Goal: Task Accomplishment & Management: Use online tool/utility

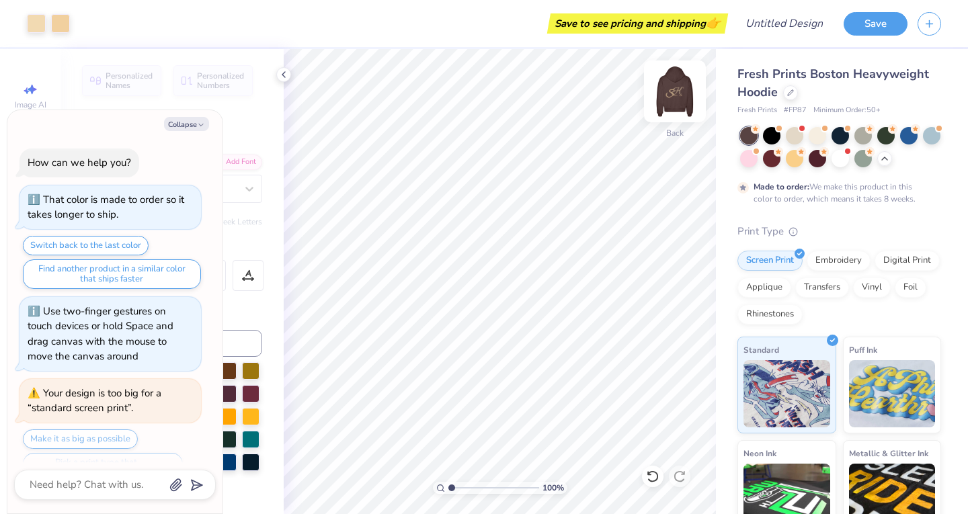
scroll to position [2146, 0]
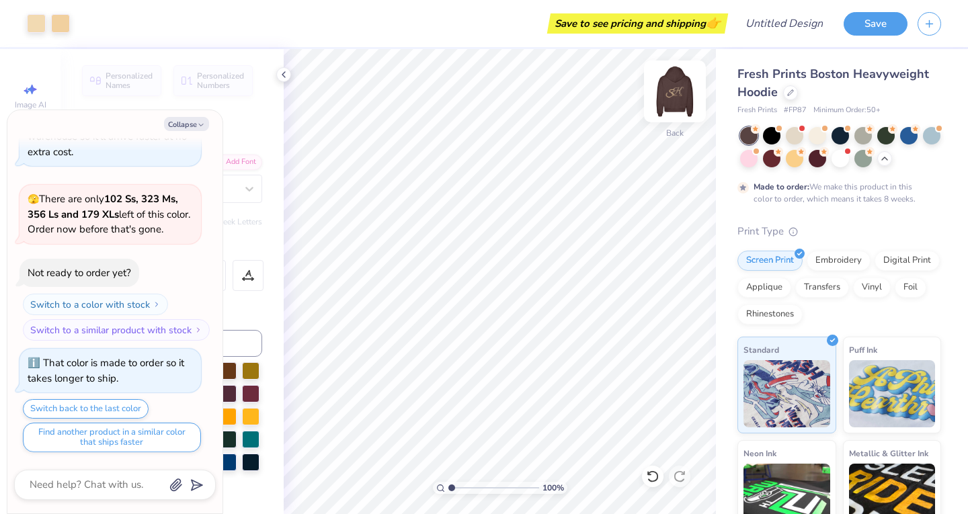
click at [684, 94] on img at bounding box center [675, 92] width 54 height 54
click at [891, 134] on div at bounding box center [885, 134] width 17 height 17
click at [672, 94] on img at bounding box center [675, 92] width 54 height 54
type textarea "x"
type input "1.02073876265124"
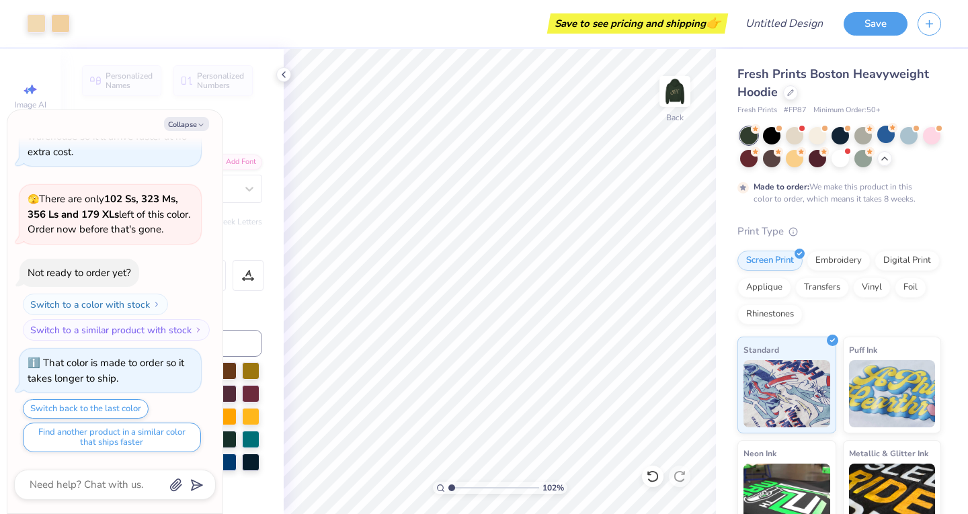
type textarea "x"
type input "1.02073876265124"
click at [175, 132] on div "Collapse How can we help you? That color is made to order so it takes longer to…" at bounding box center [114, 311] width 215 height 403
click at [179, 121] on button "Collapse" at bounding box center [186, 124] width 45 height 14
type textarea "x"
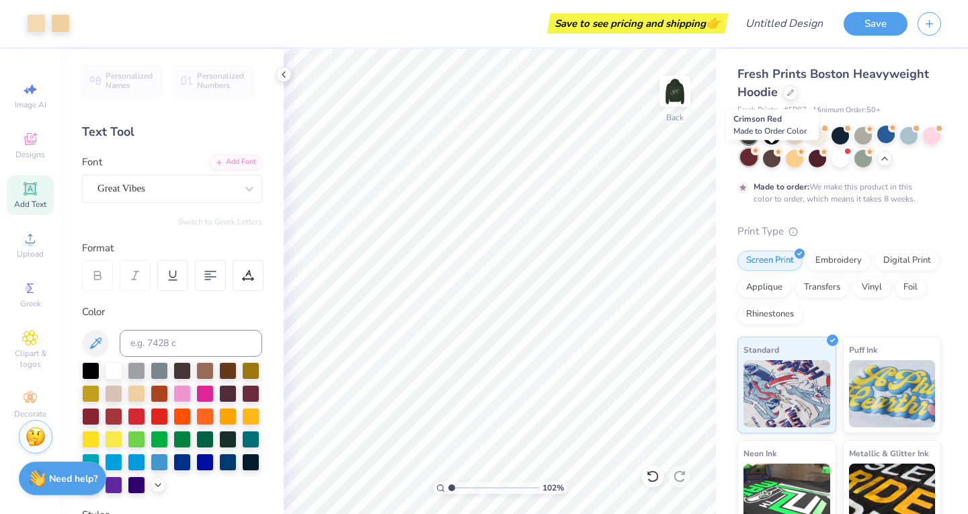
click at [758, 157] on div at bounding box center [748, 157] width 17 height 17
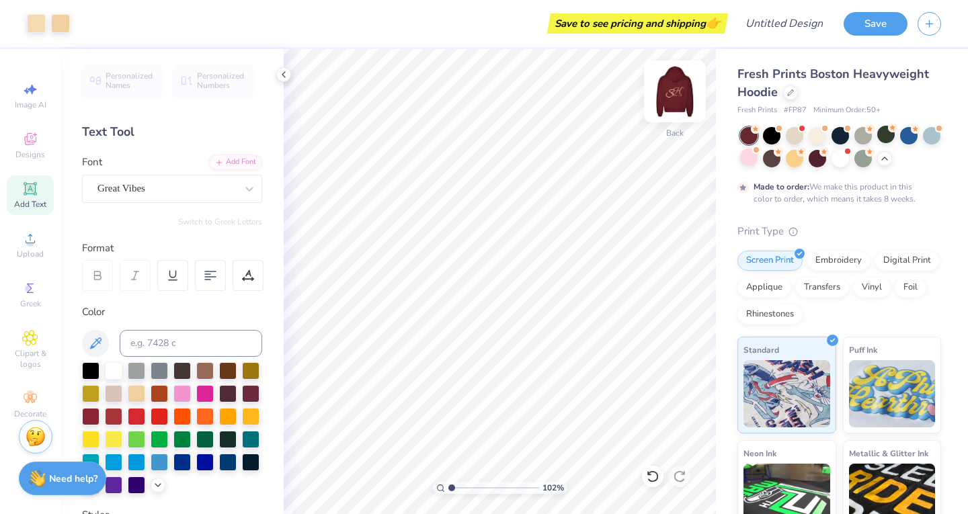
click at [677, 97] on img at bounding box center [675, 92] width 54 height 54
click at [677, 97] on img at bounding box center [675, 91] width 27 height 27
click at [690, 94] on div at bounding box center [675, 92] width 62 height 62
type input "1.02073876265124"
type input "8.81"
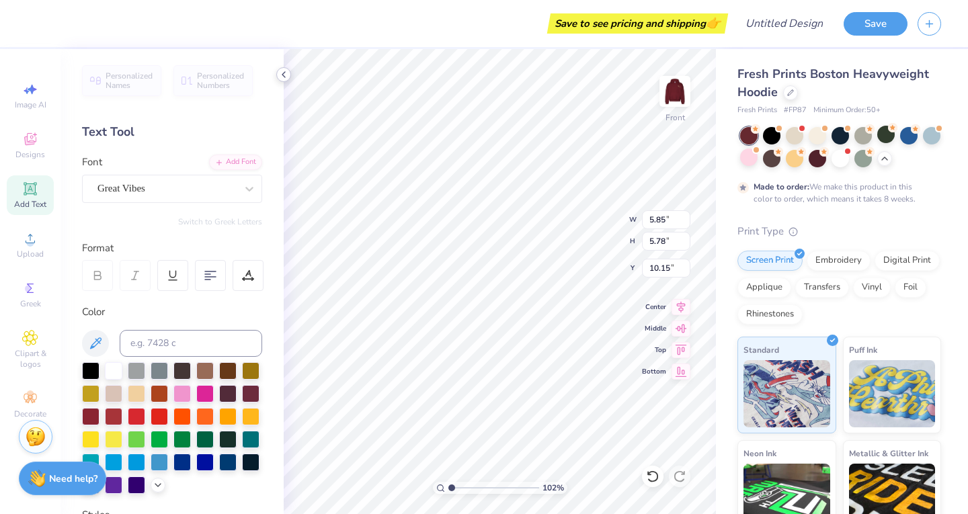
type input "5.51"
type input "8.46"
click at [651, 473] on icon at bounding box center [652, 476] width 13 height 13
type input "1.02073876265124"
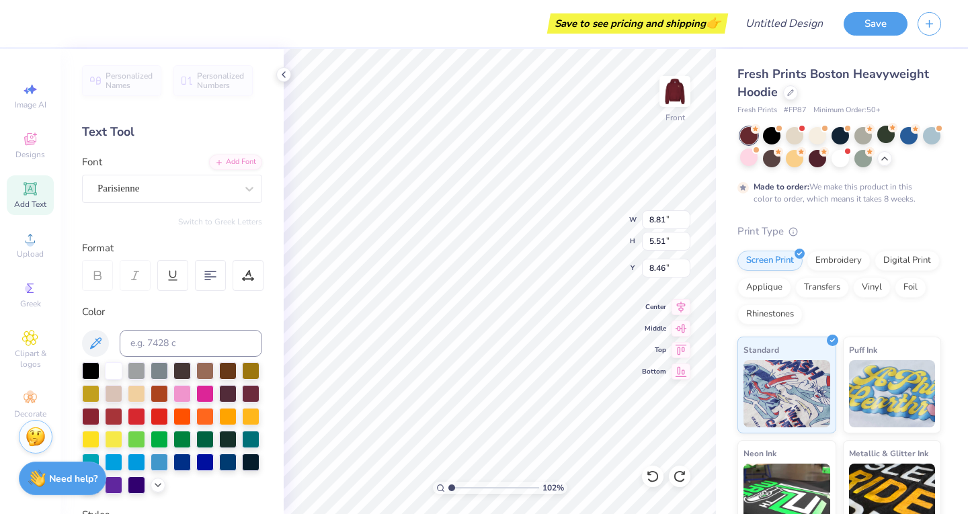
type input "1.02073876265124"
type textarea "L"
type input "1.02073876265124"
type textarea "Li"
type input "1.02073876265124"
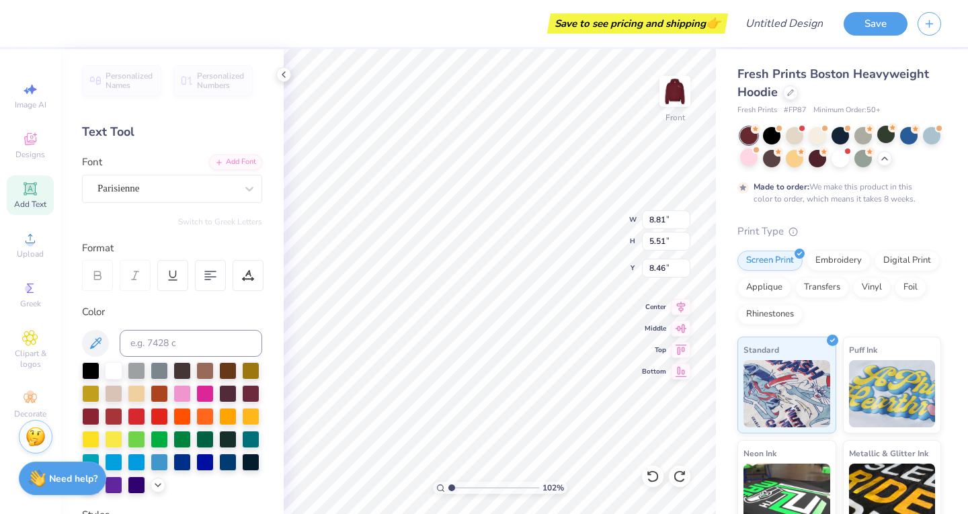
type textarea "Liv"
type input "1.02073876265124"
type textarea "Live"
type input "1.02073876265124"
type textarea "Live"
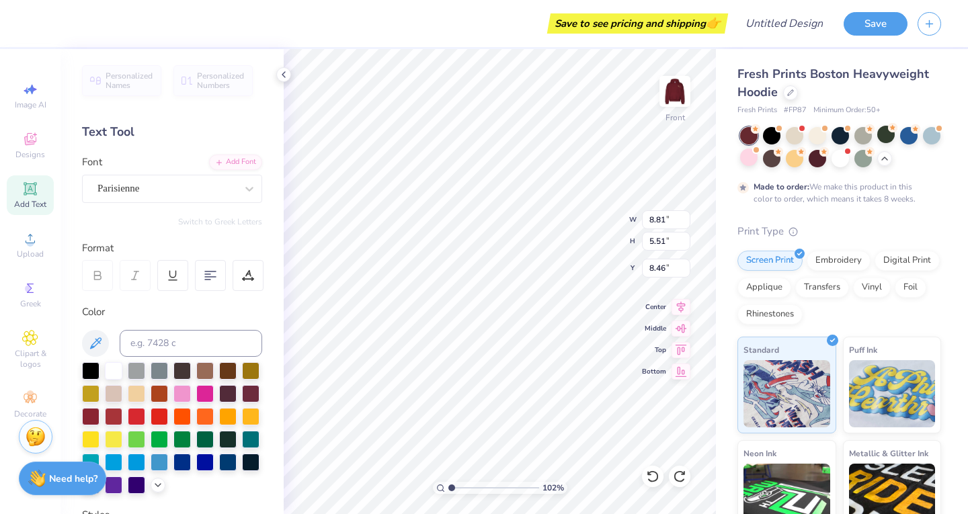
type input "1.02073876265124"
type textarea "Live w"
type input "1.02073876265124"
type textarea "Live wi"
type input "1.02073876265124"
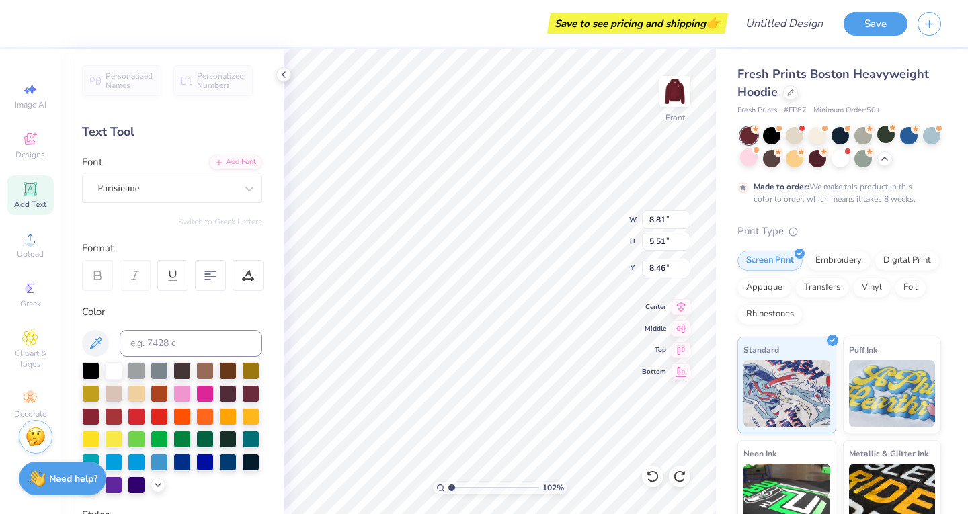
type textarea "Live wit"
type input "1.02073876265124"
type textarea "Live with"
type input "1.02073876265124"
type textarea "Live with"
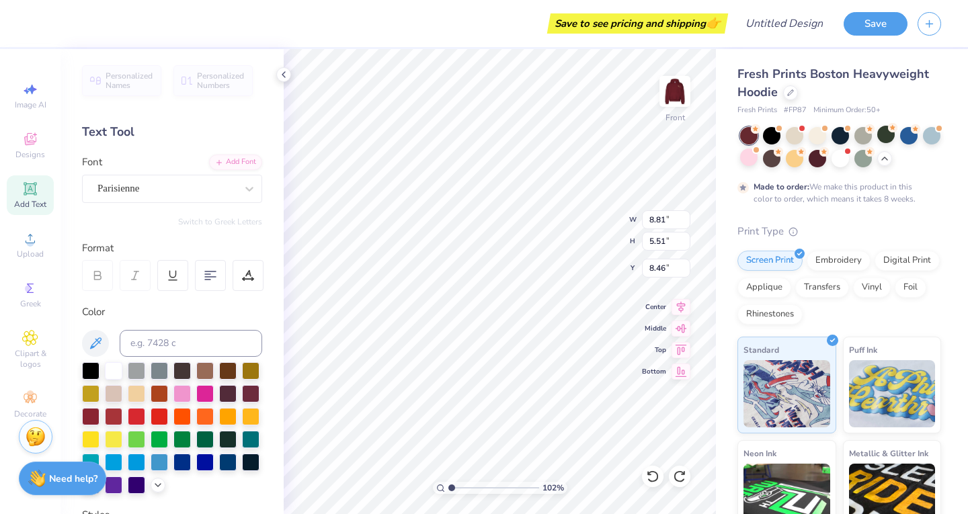
type input "1.02073876265124"
type textarea "Live with H"
type input "1.02073876265124"
type textarea "Live with He"
type input "1.02073876265124"
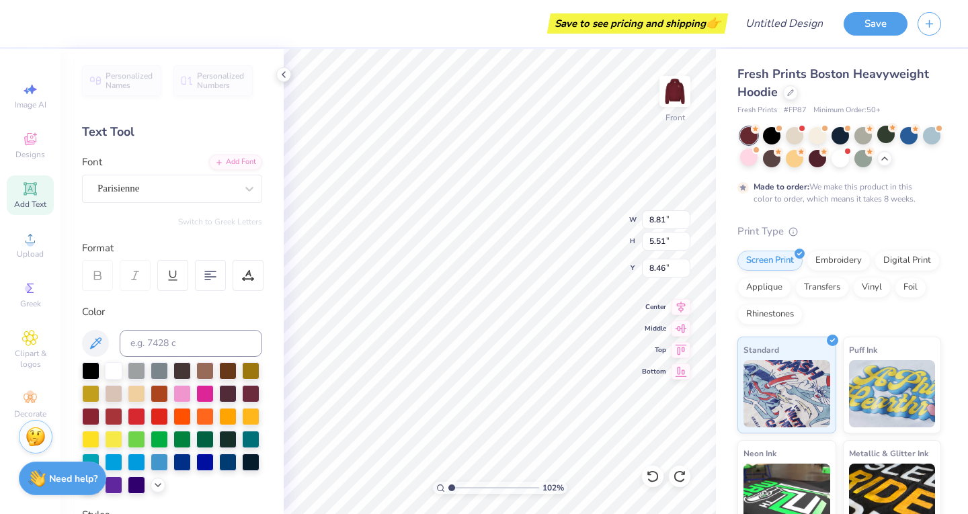
type textarea "Live with Hea"
type input "1.02073876265124"
type textarea "Live with Hear"
type input "1.02073876265124"
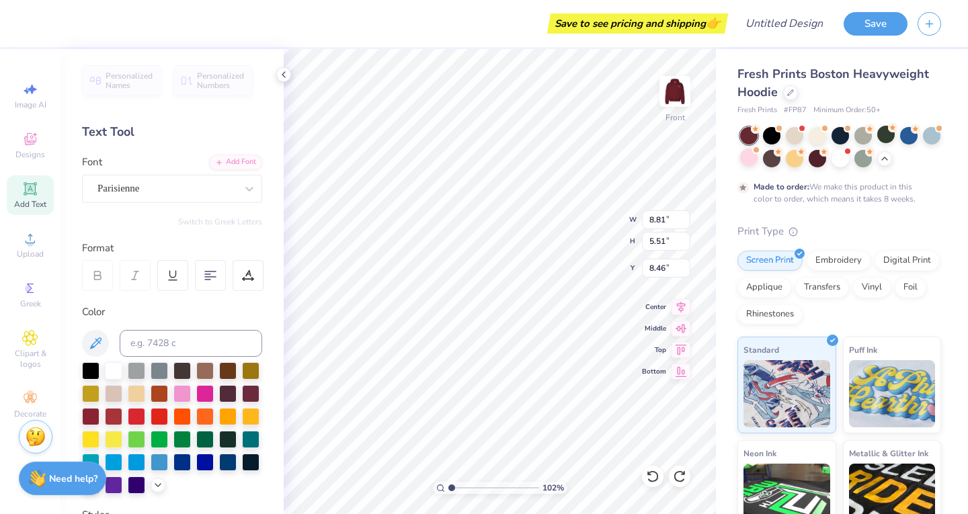
type textarea "Live with Heart"
type input "1.02073876265124"
type input "5.85"
type input "5.78"
type input "10.15"
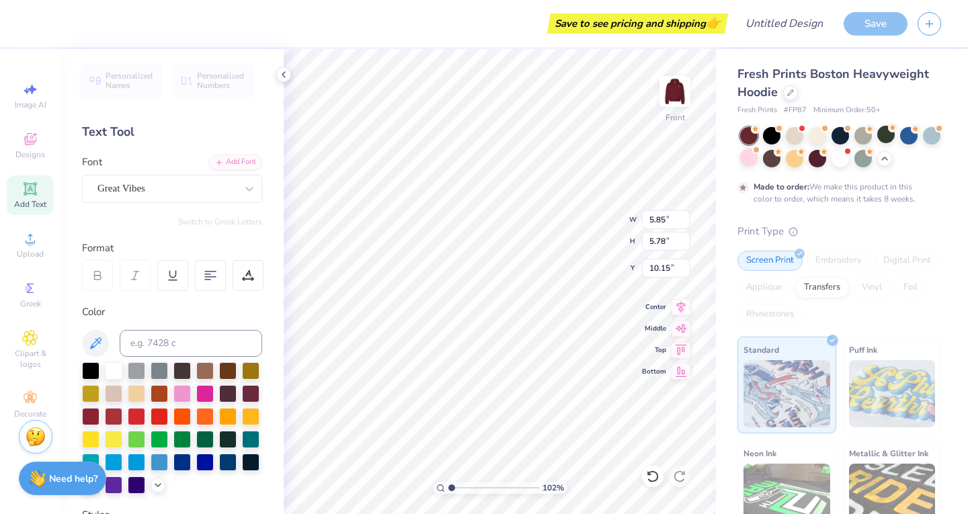
type input "1.02073876265124"
type input "18.36"
type input "2.71"
type input "9.94"
type input "1.02073876265124"
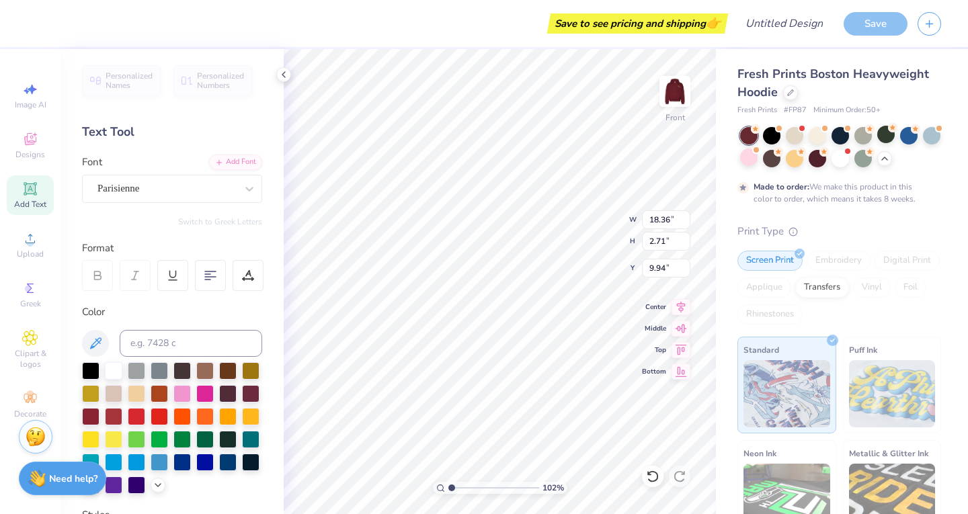
type input "5.85"
type input "5.78"
type input "10.15"
type input "1.02073876265124"
type textarea "Live ith Heart"
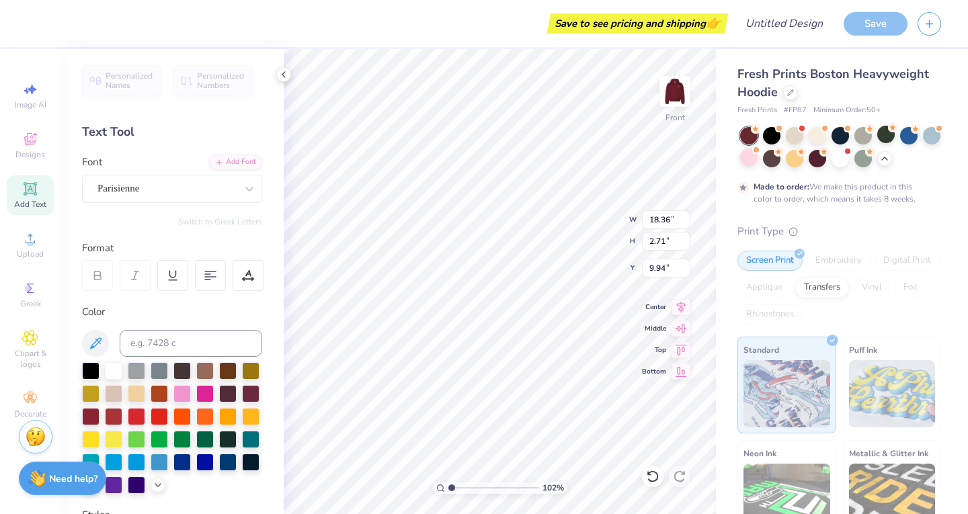
scroll to position [11, 3]
type input "1.02073876265124"
type textarea "Live With Heart"
type input "1.02073876265124"
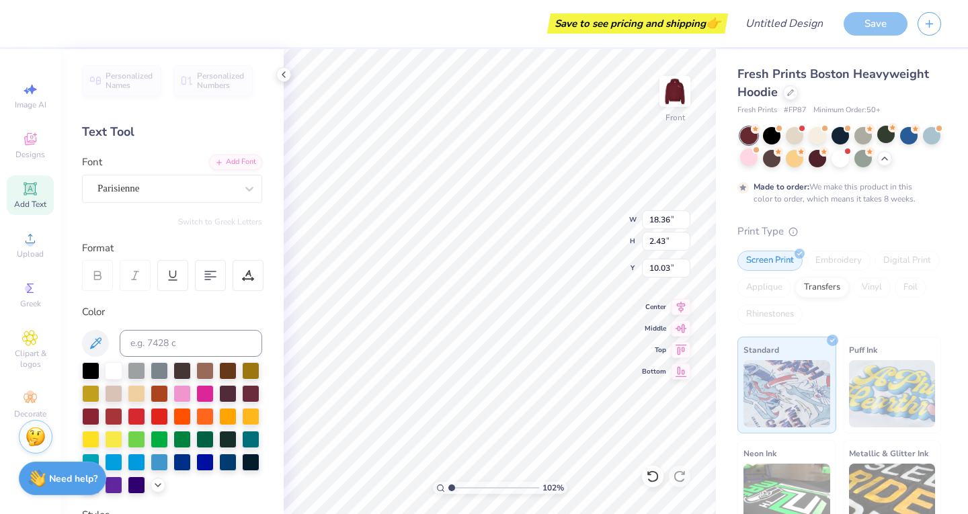
type input "11.42"
type input "1.51"
type input "10.99"
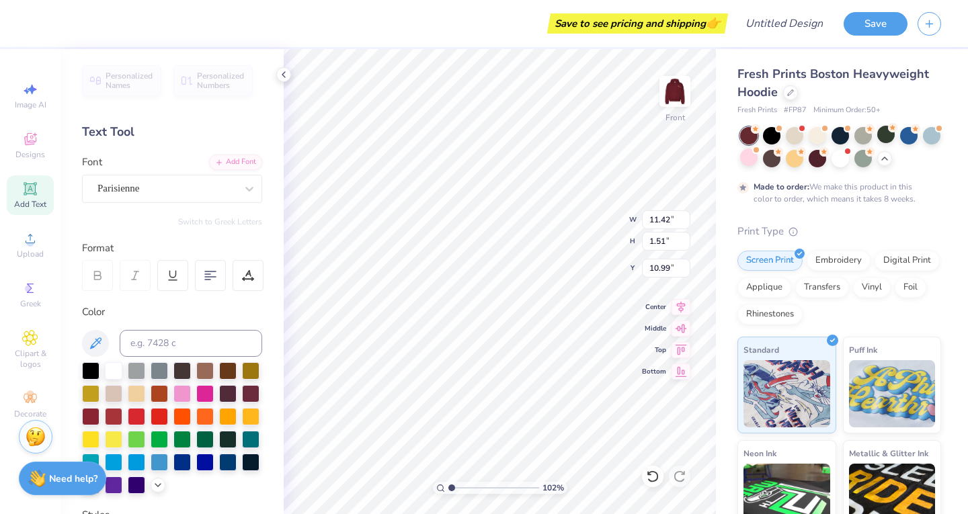
type input "1.02073876265124"
type input "1.35"
type input "11.09"
type input "1.02073876265124"
type input "21.92"
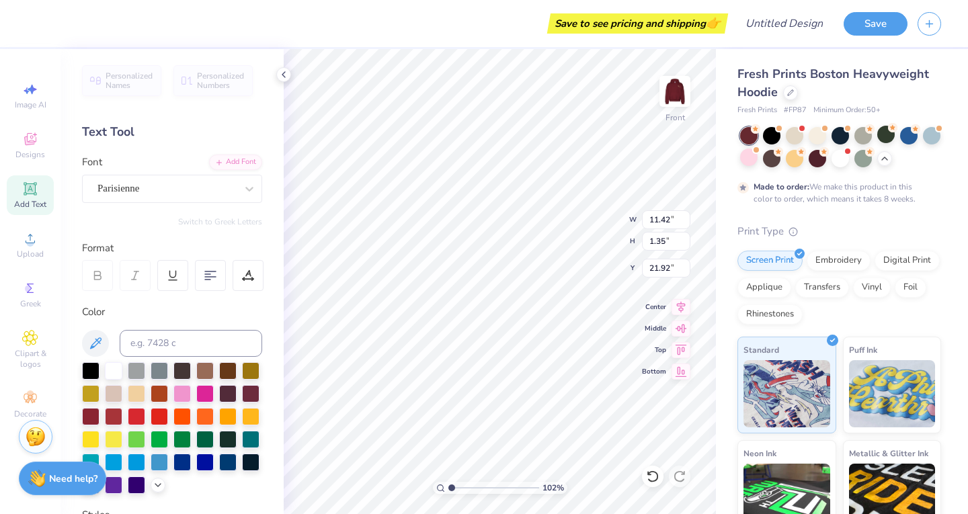
type input "1.02073876265124"
type input "12.93"
type input "1.52"
type input "21.74"
type input "1.02073876265124"
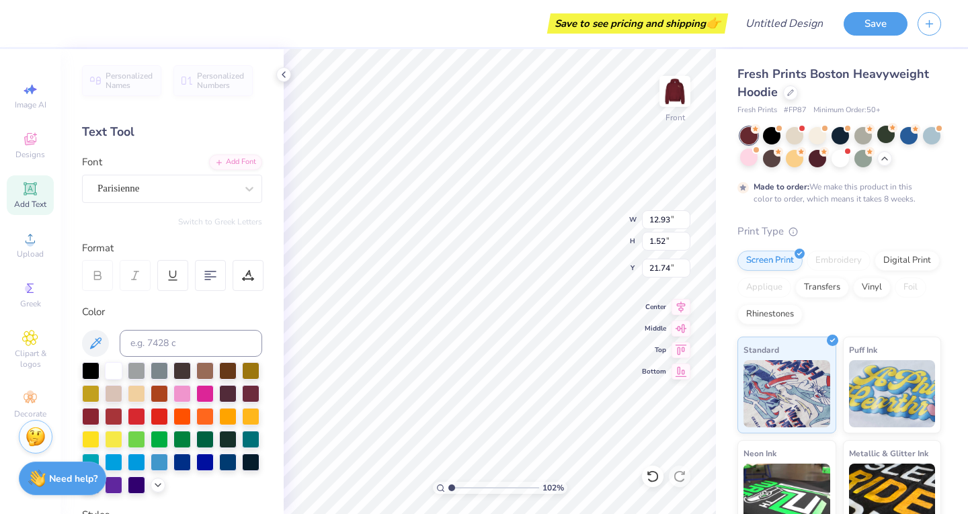
type input "14.81"
type input "1.74"
type input "21.52"
type input "1.02073876265124"
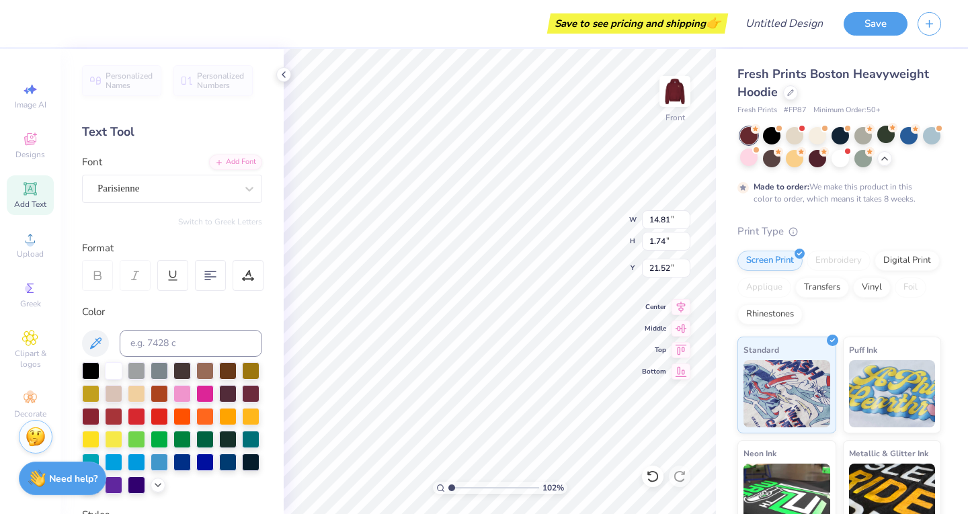
type input "13.84"
type input "1.63"
type input "21.63"
type input "1.02073876265124"
type input "21.61"
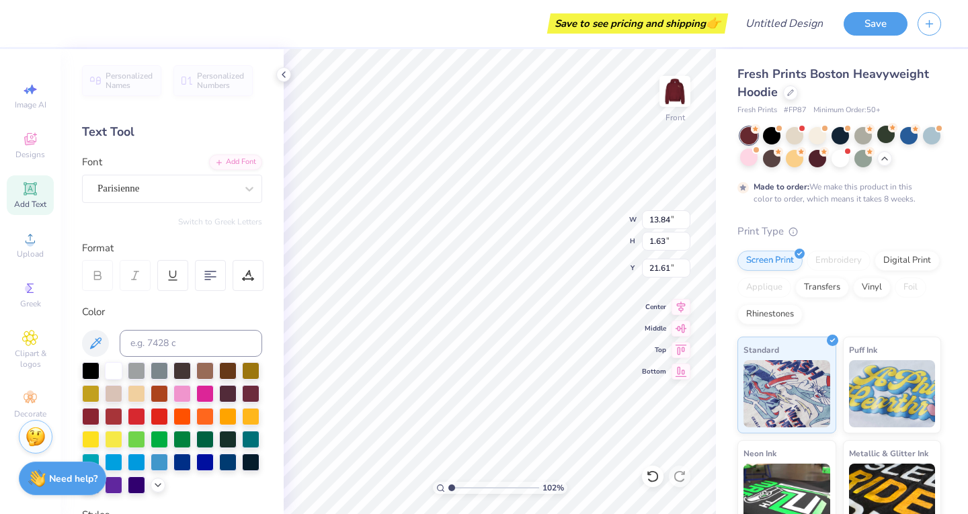
type input "1.02073876265124"
type input "21.11"
type input "1.02073876265124"
type textarea "1"
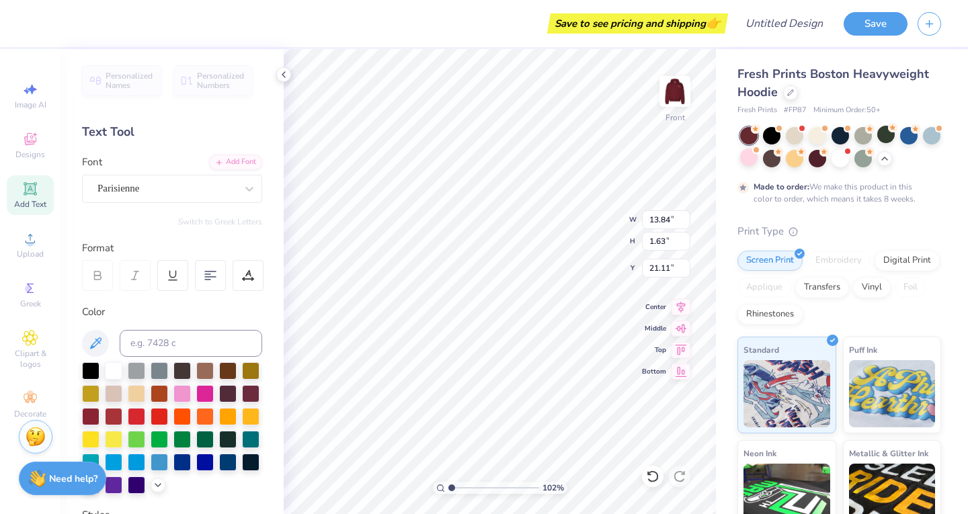
type input "1.02073876265124"
type textarea "18"
type input "1.02073876265124"
type textarea "187"
type input "1.02073876265124"
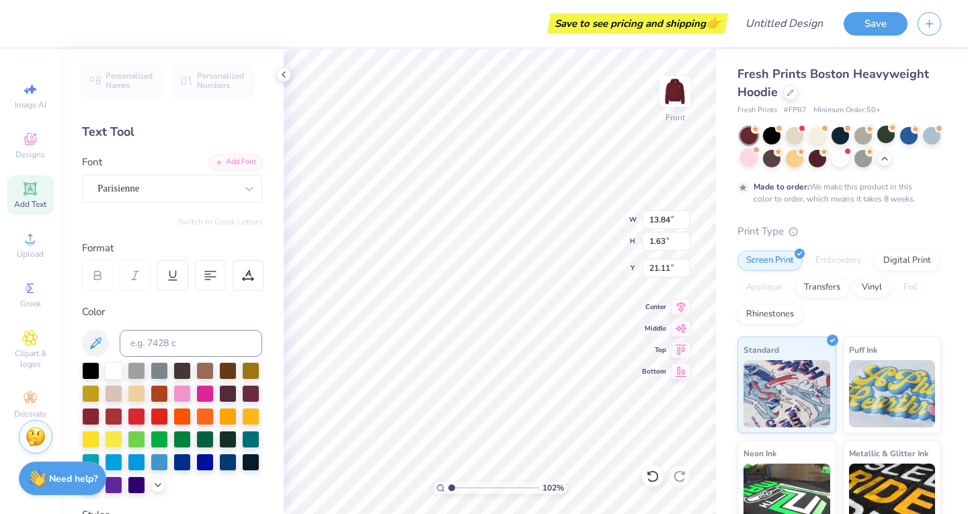
type textarea "1874"
type input "1.02073876265124"
type input "9.79"
type input "1.02073876265124"
type input "7.95"
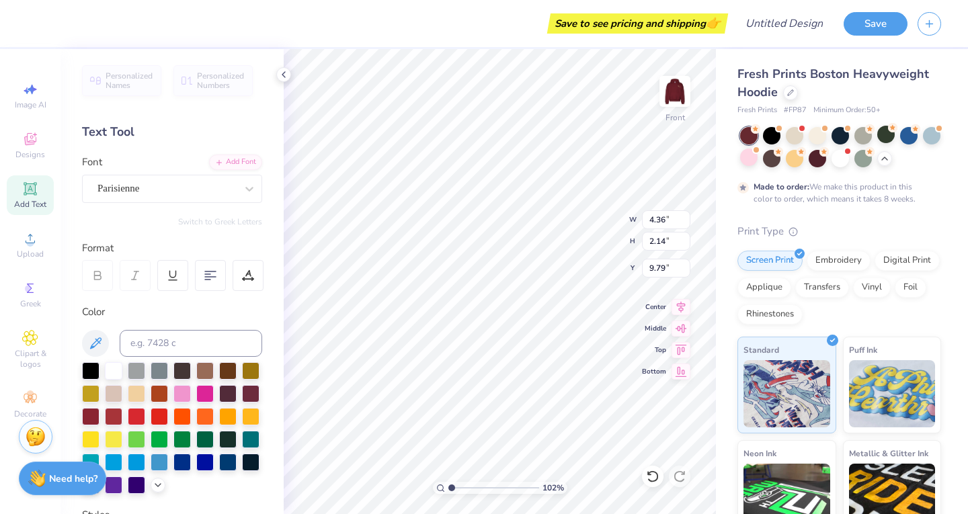
type input "3.90"
type input "9.80"
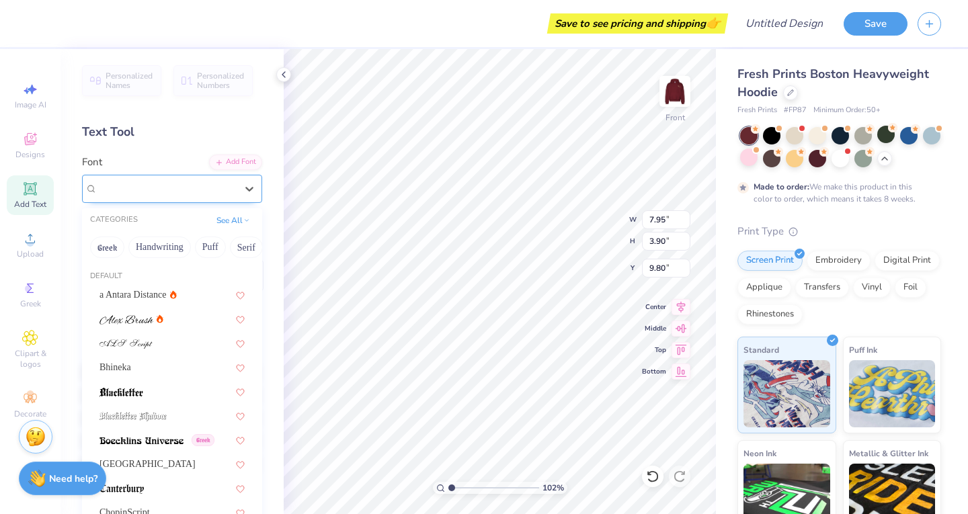
click at [195, 193] on div "Parisienne" at bounding box center [166, 188] width 141 height 21
click at [164, 323] on div at bounding box center [172, 319] width 145 height 14
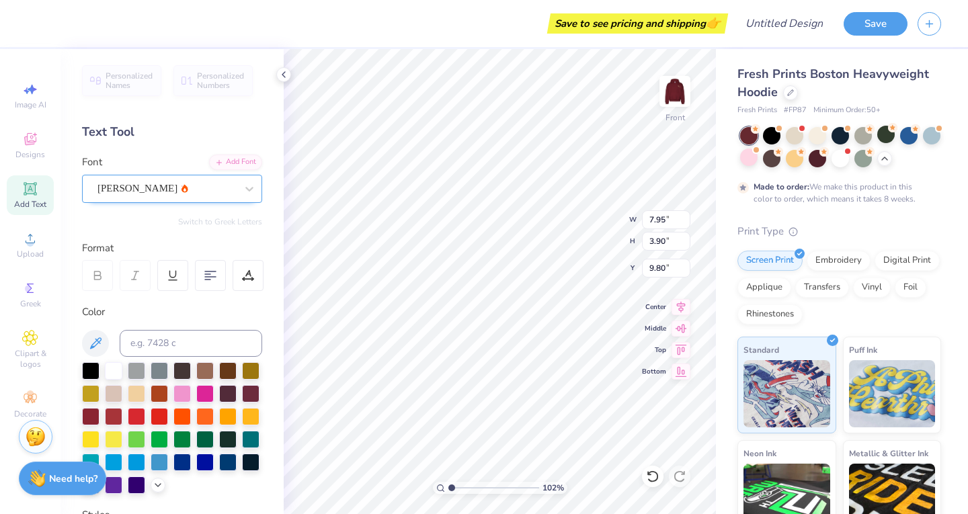
click at [154, 185] on div "[PERSON_NAME]" at bounding box center [166, 188] width 141 height 21
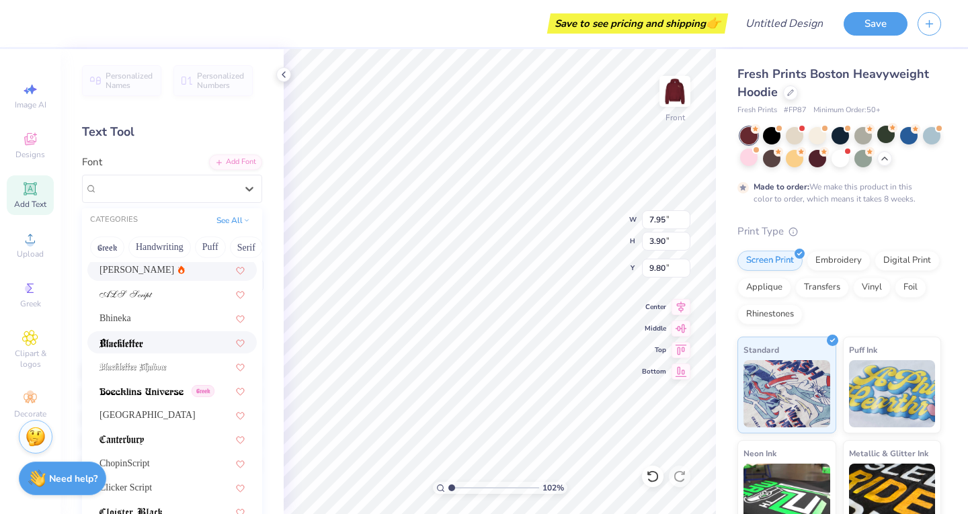
scroll to position [50, 0]
click at [143, 424] on div "[GEOGRAPHIC_DATA]" at bounding box center [171, 414] width 169 height 22
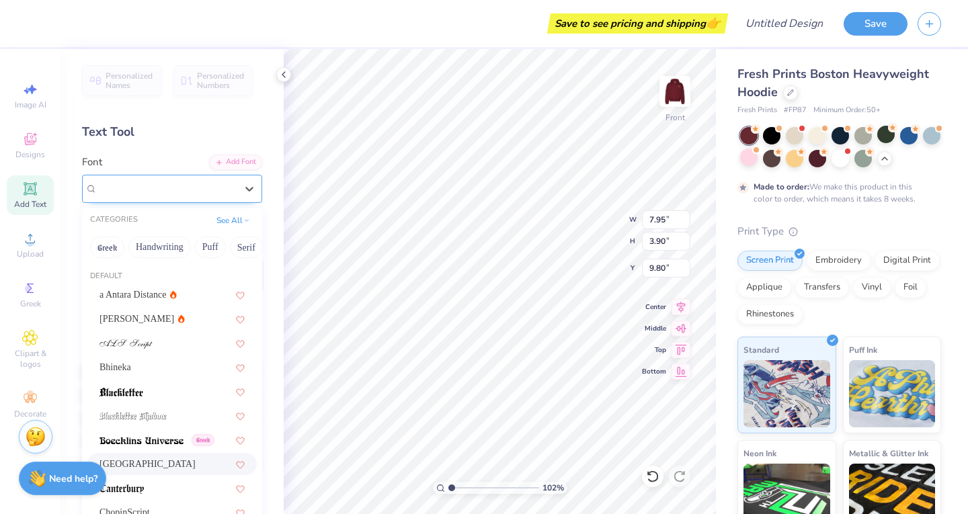
click at [198, 180] on div at bounding box center [166, 189] width 138 height 18
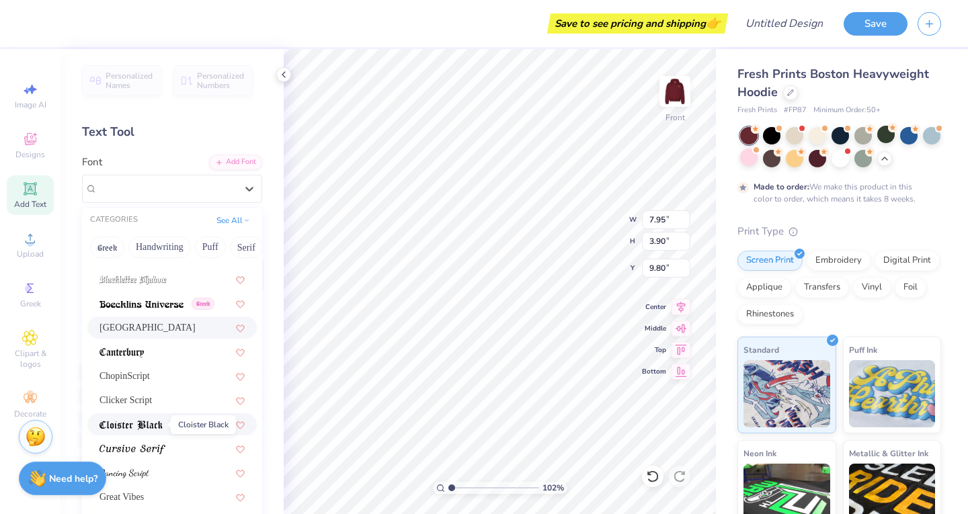
scroll to position [153, 0]
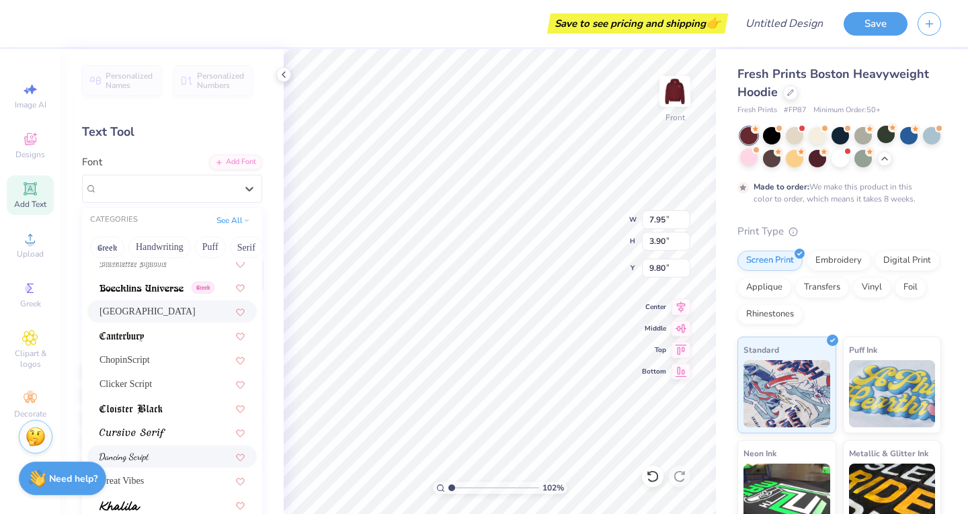
click at [146, 459] on img at bounding box center [125, 457] width 50 height 9
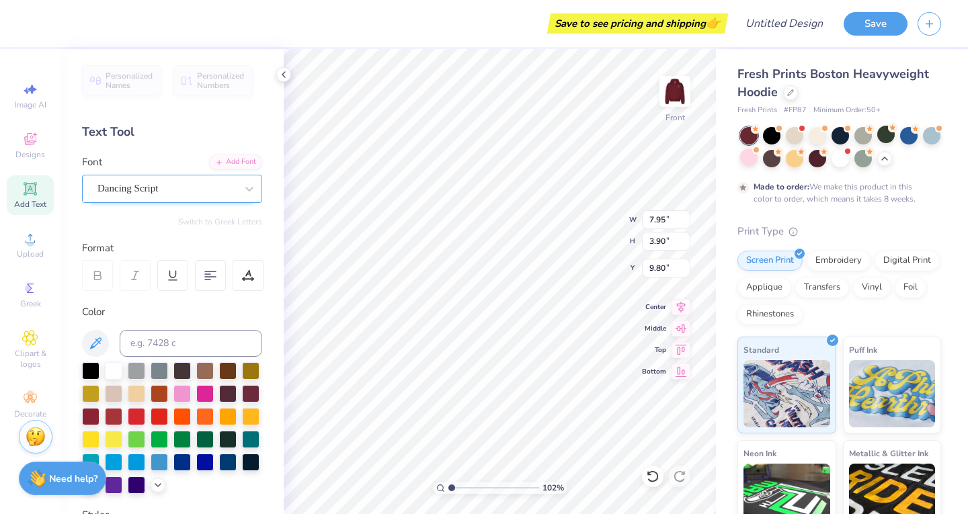
click at [179, 195] on div "Dancing Script" at bounding box center [166, 188] width 141 height 21
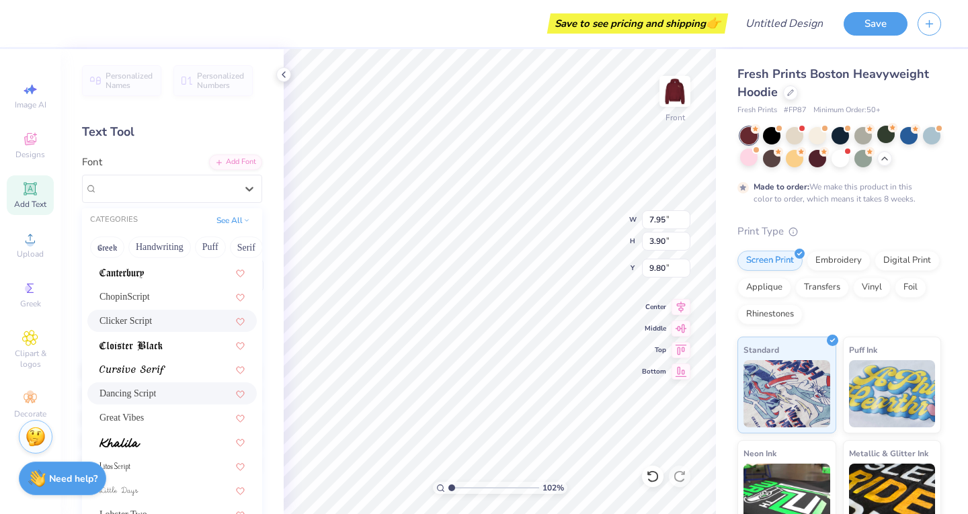
scroll to position [288, 0]
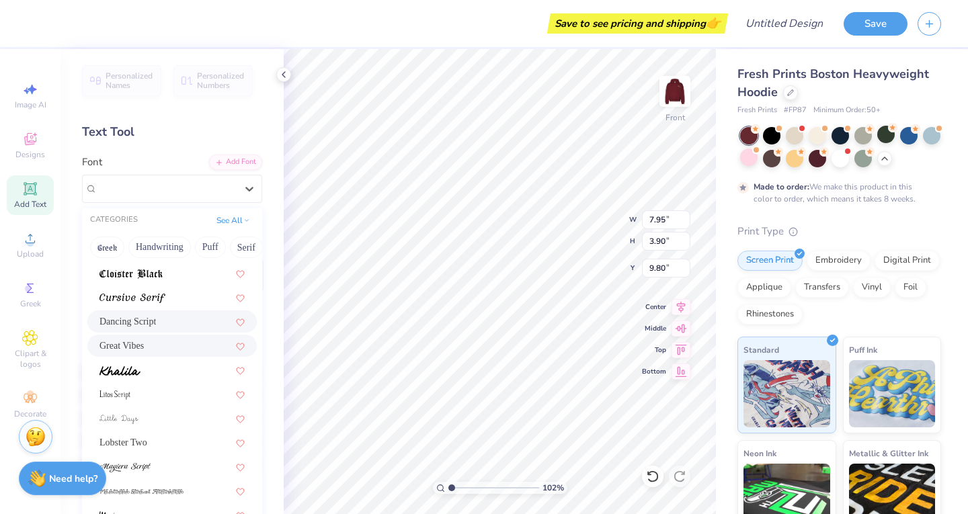
click at [165, 343] on div "Great Vibes" at bounding box center [172, 346] width 145 height 14
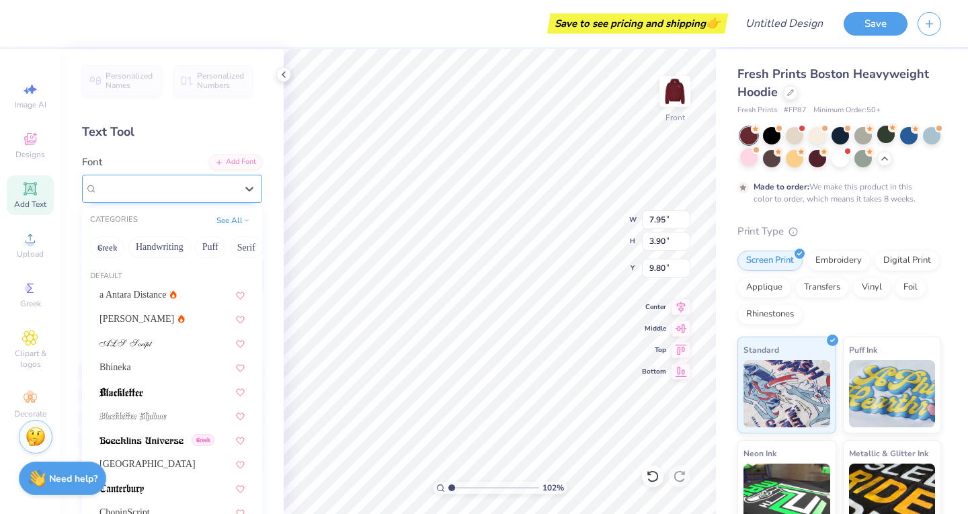
click at [163, 183] on div "Great Vibes" at bounding box center [166, 188] width 141 height 21
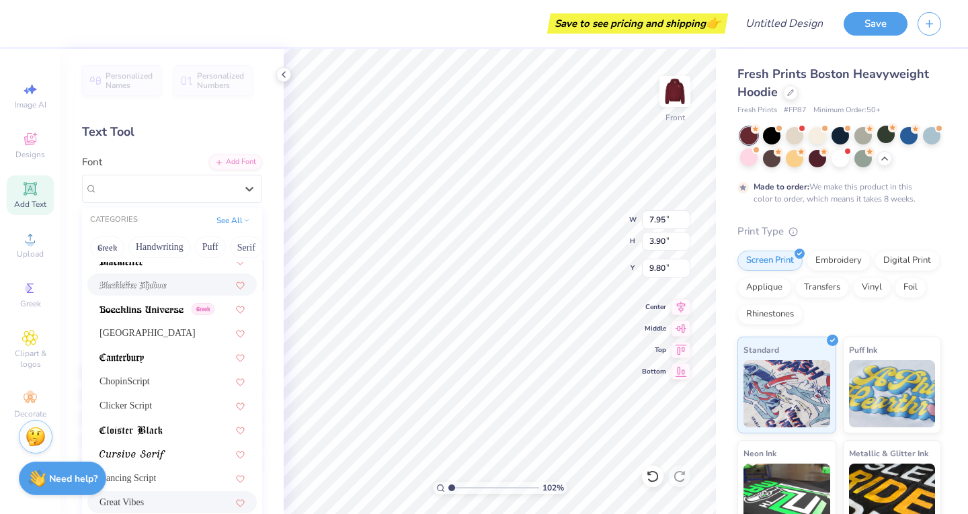
scroll to position [131, 0]
click at [149, 451] on img at bounding box center [133, 454] width 66 height 9
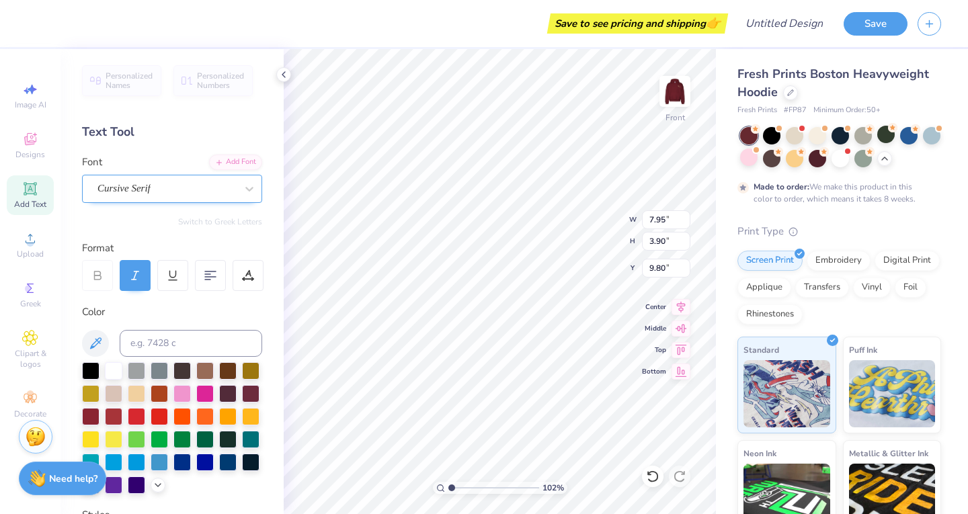
click at [136, 195] on div "Cursive Serif" at bounding box center [166, 188] width 141 height 21
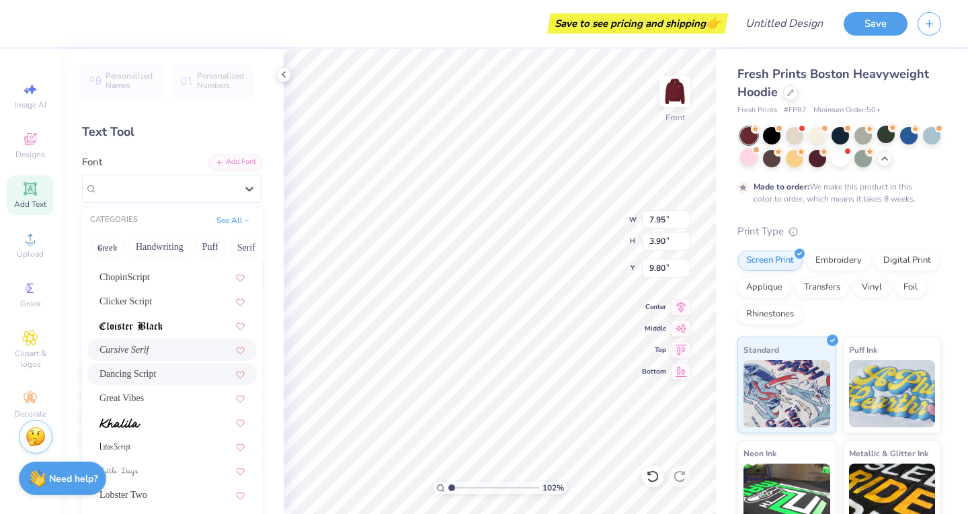
scroll to position [236, 0]
click at [167, 391] on div "Great Vibes" at bounding box center [172, 398] width 145 height 14
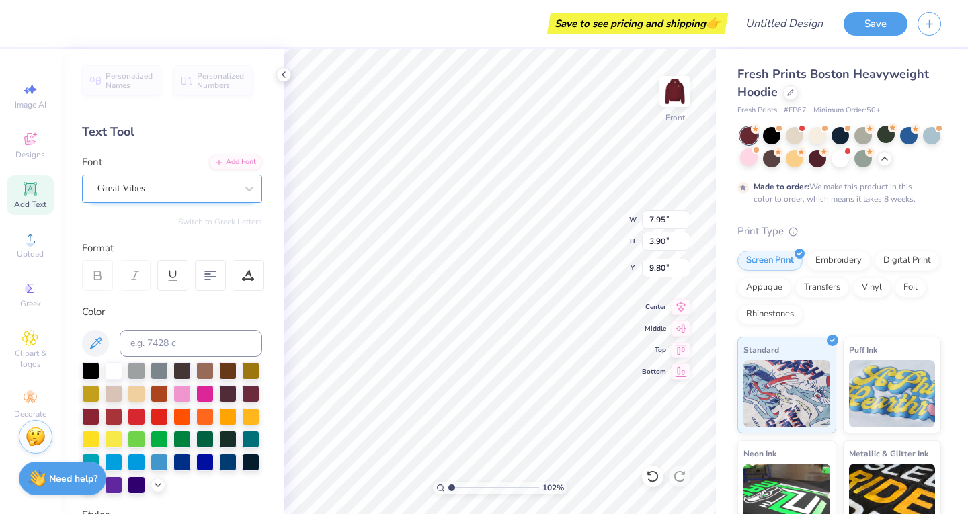
click at [155, 186] on div "Great Vibes" at bounding box center [166, 188] width 141 height 21
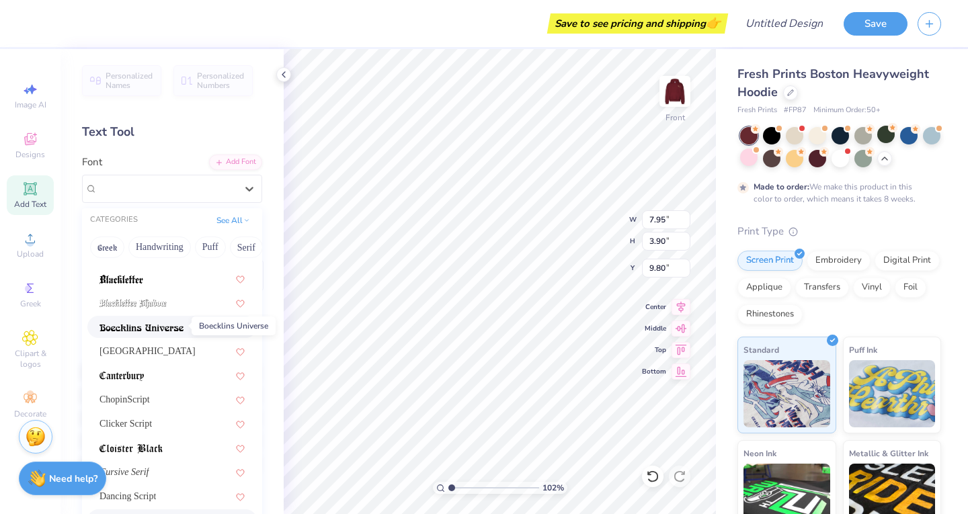
scroll to position [114, 0]
click at [136, 354] on div "[GEOGRAPHIC_DATA]" at bounding box center [172, 350] width 145 height 14
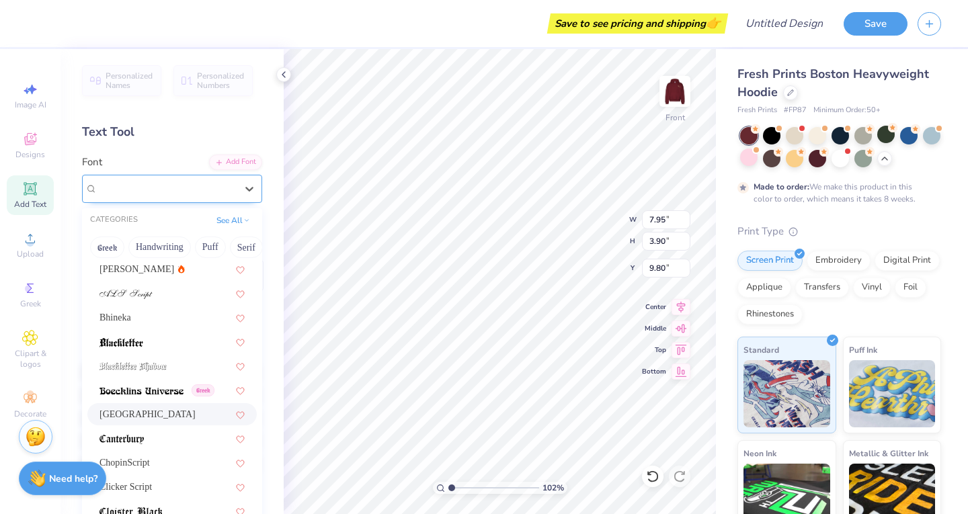
scroll to position [52, 0]
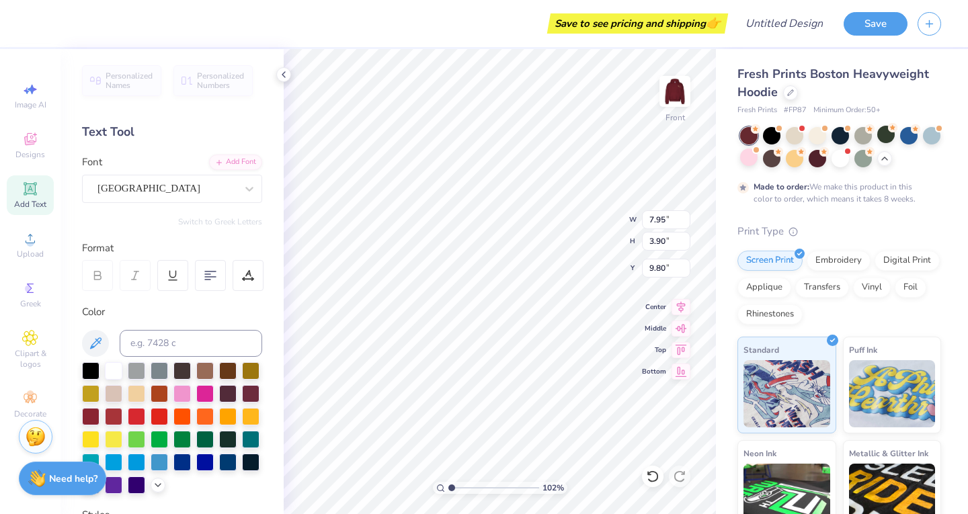
drag, startPoint x: 146, startPoint y: 196, endPoint x: 136, endPoint y: 164, distance: 33.2
click at [136, 164] on div "Font Cambridge" at bounding box center [172, 179] width 180 height 48
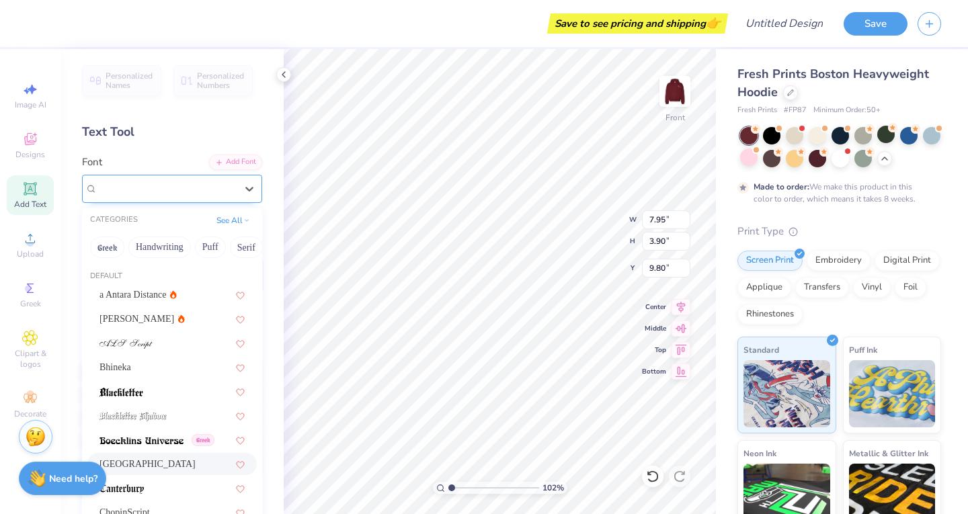
click at [128, 200] on div "[GEOGRAPHIC_DATA]" at bounding box center [172, 189] width 180 height 28
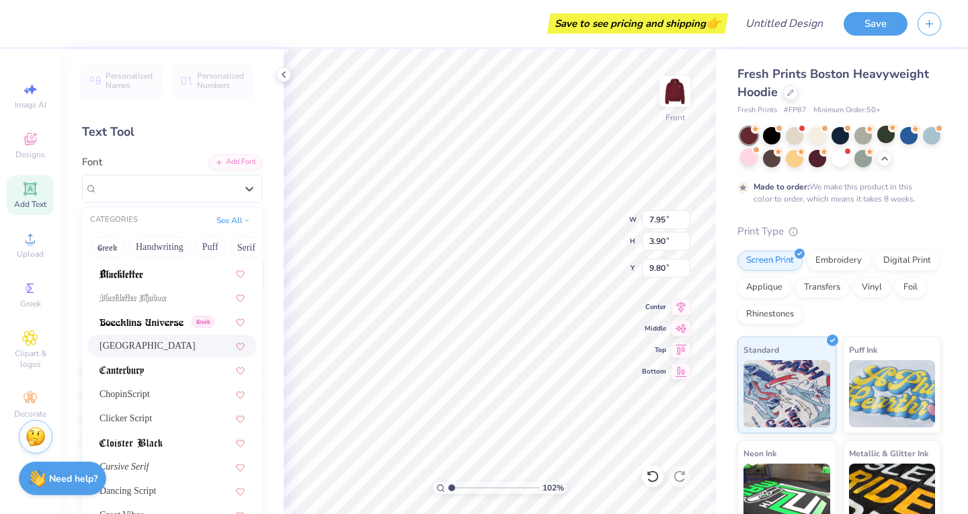
scroll to position [118, 0]
click at [151, 384] on div "ChopinScript" at bounding box center [171, 394] width 169 height 22
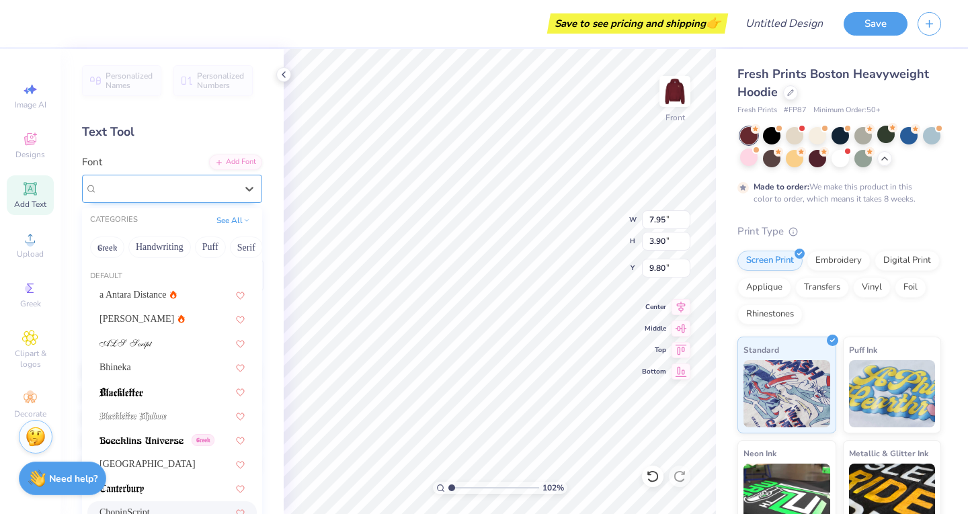
click at [113, 183] on div "ChopinScript" at bounding box center [166, 188] width 141 height 21
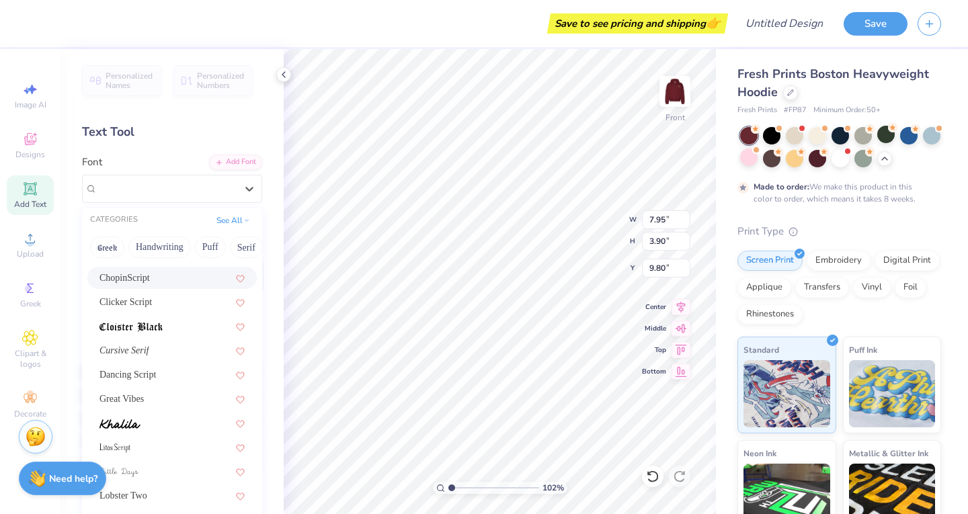
scroll to position [236, 0]
click at [143, 396] on div "Great Vibes" at bounding box center [172, 398] width 145 height 14
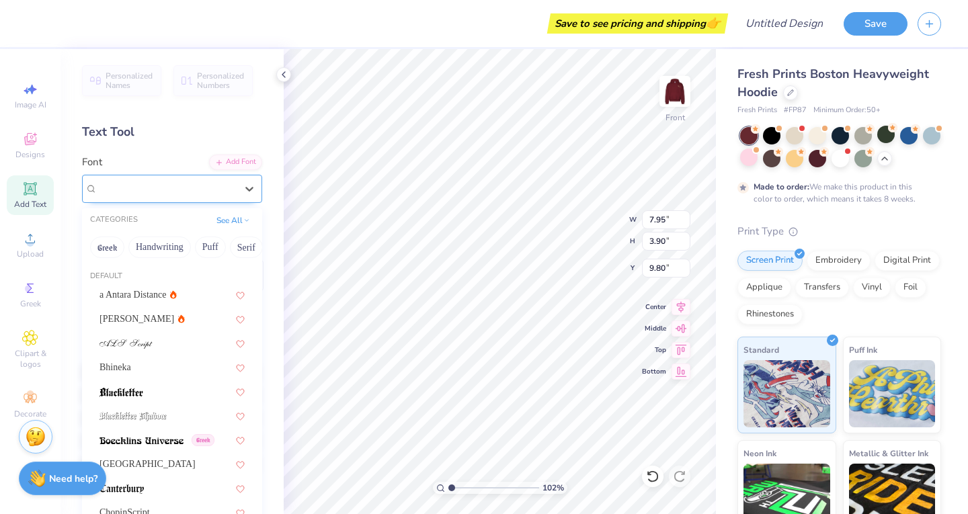
click at [112, 175] on div "Great Vibes" at bounding box center [172, 189] width 180 height 28
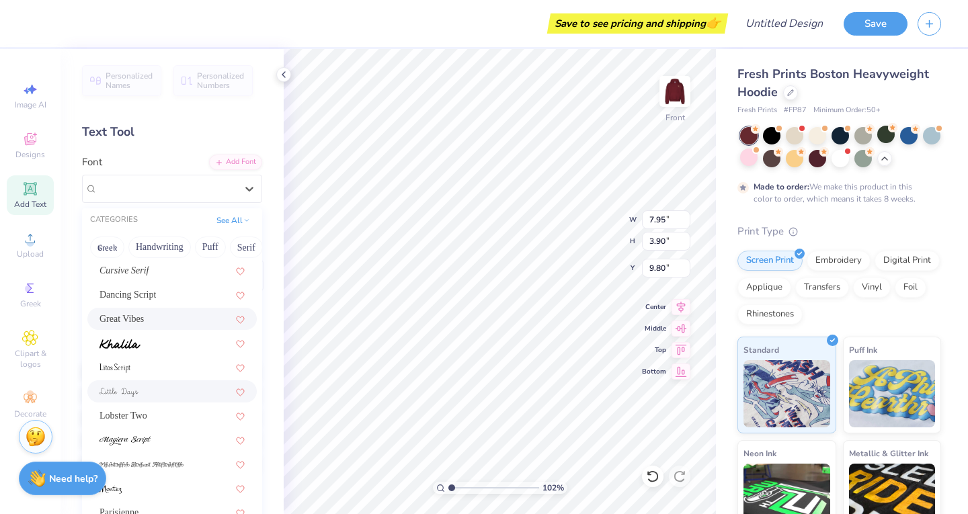
scroll to position [329, 0]
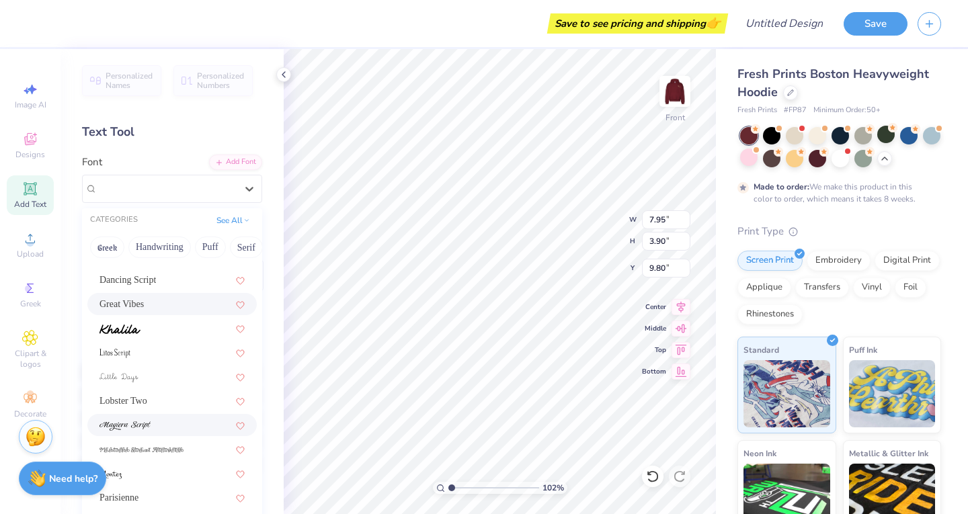
click at [174, 424] on div at bounding box center [172, 425] width 145 height 14
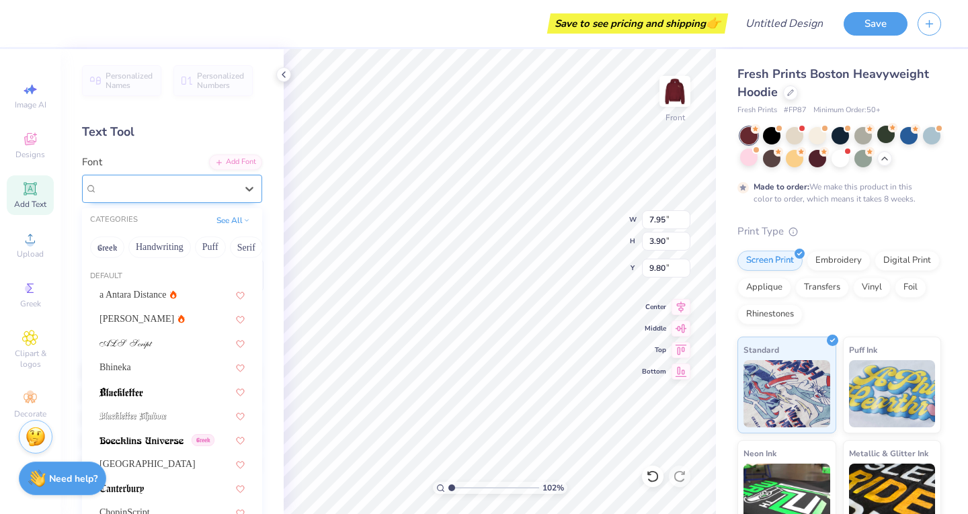
click at [161, 188] on div "[PERSON_NAME] Script" at bounding box center [166, 188] width 141 height 21
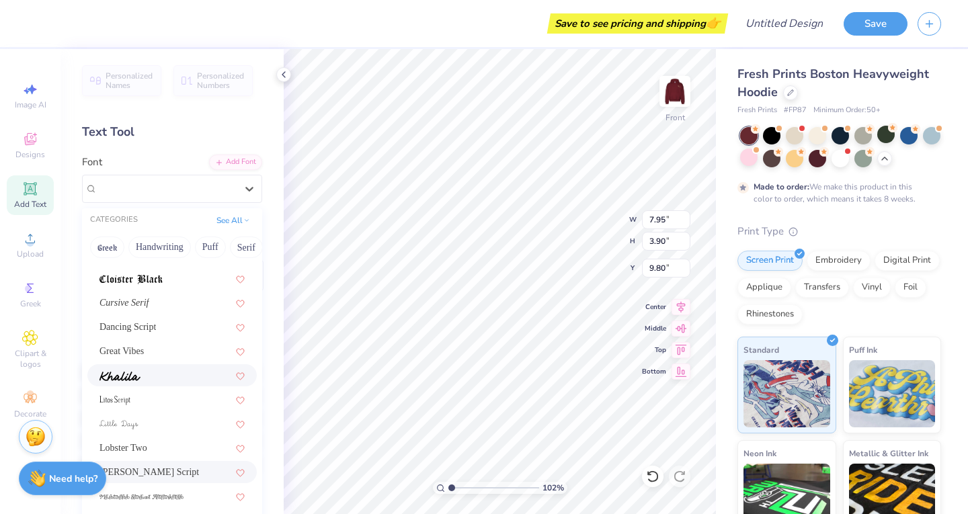
scroll to position [283, 0]
click at [171, 364] on div at bounding box center [171, 375] width 169 height 22
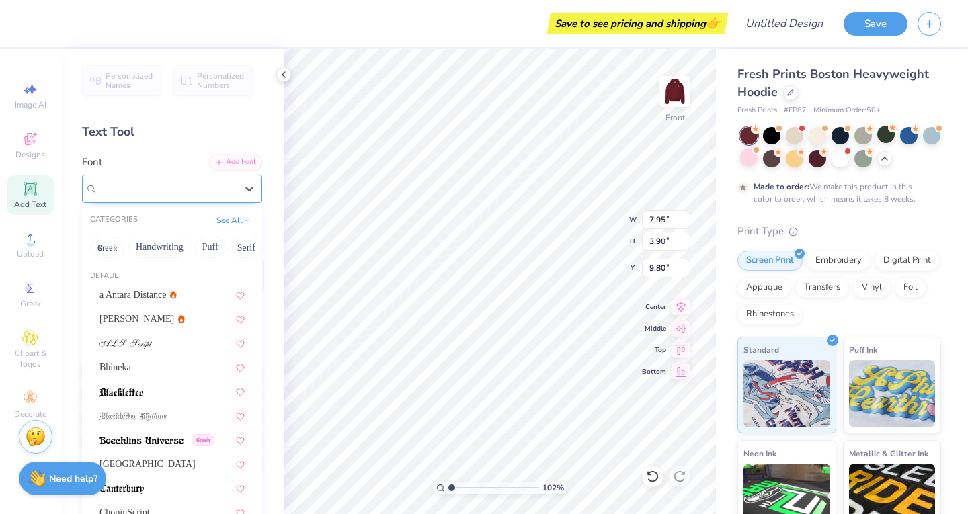
click at [157, 189] on div "Khalila" at bounding box center [166, 188] width 141 height 21
click at [135, 470] on div "[GEOGRAPHIC_DATA]" at bounding box center [172, 464] width 145 height 14
click at [177, 182] on div "[GEOGRAPHIC_DATA]" at bounding box center [166, 188] width 141 height 21
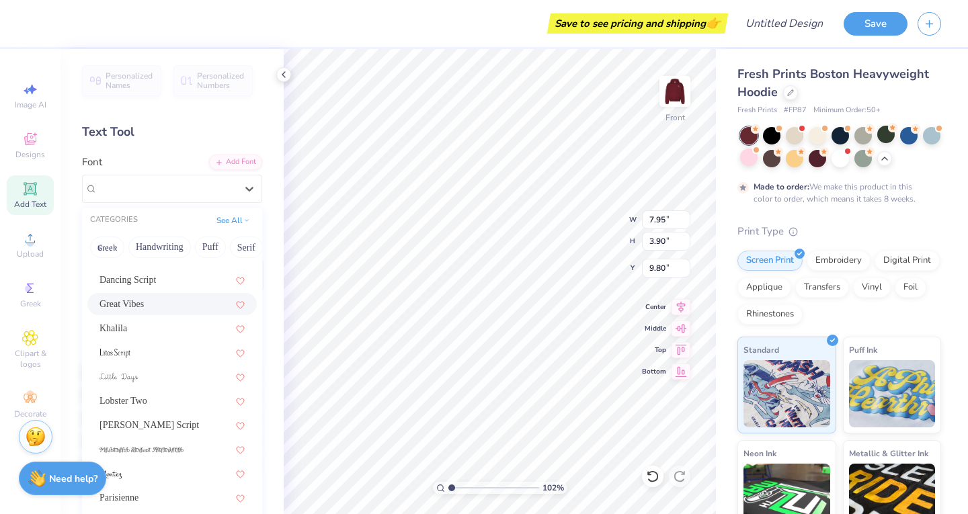
scroll to position [329, 0]
click at [177, 420] on div "[PERSON_NAME] Script" at bounding box center [172, 425] width 145 height 14
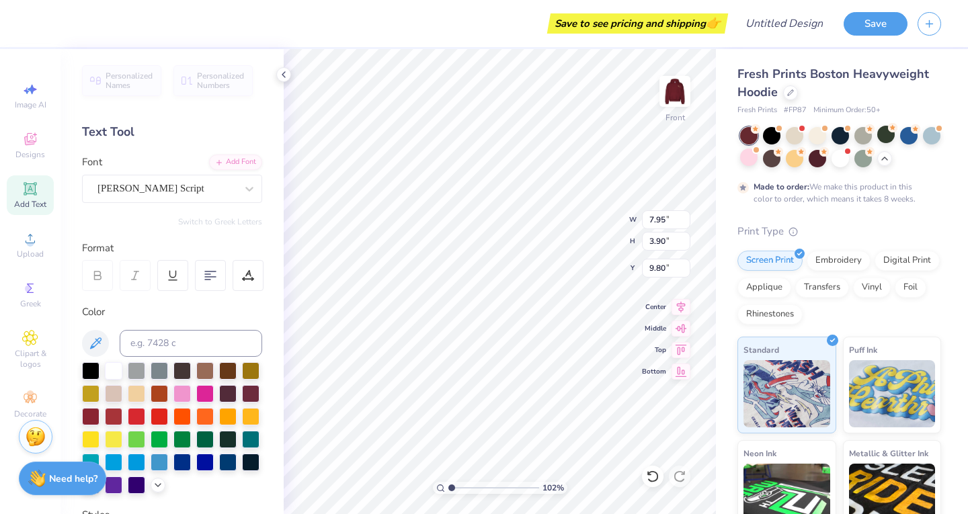
scroll to position [11, 2]
click at [161, 184] on div "[PERSON_NAME] Script" at bounding box center [166, 188] width 141 height 21
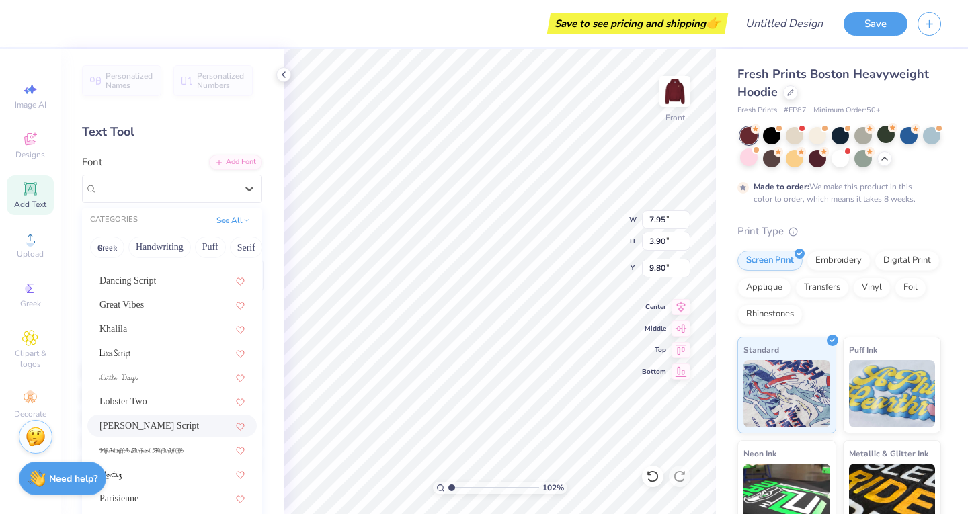
scroll to position [0, 0]
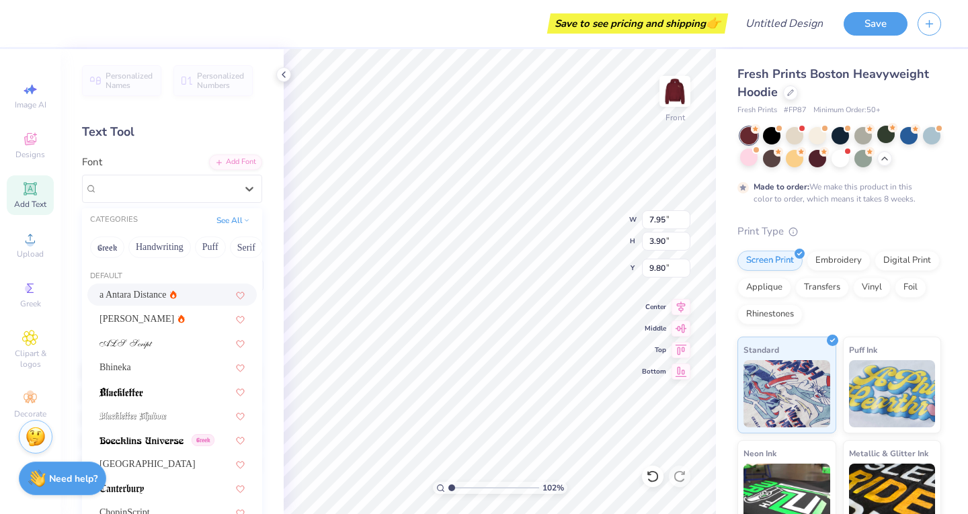
click at [177, 294] on div "a Antara Distance" at bounding box center [172, 295] width 145 height 14
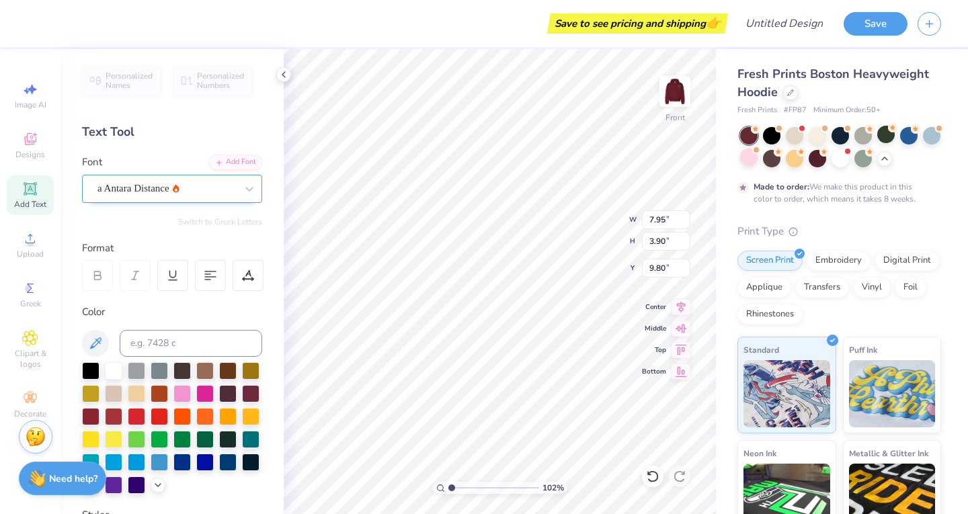
click at [200, 180] on div at bounding box center [166, 189] width 138 height 18
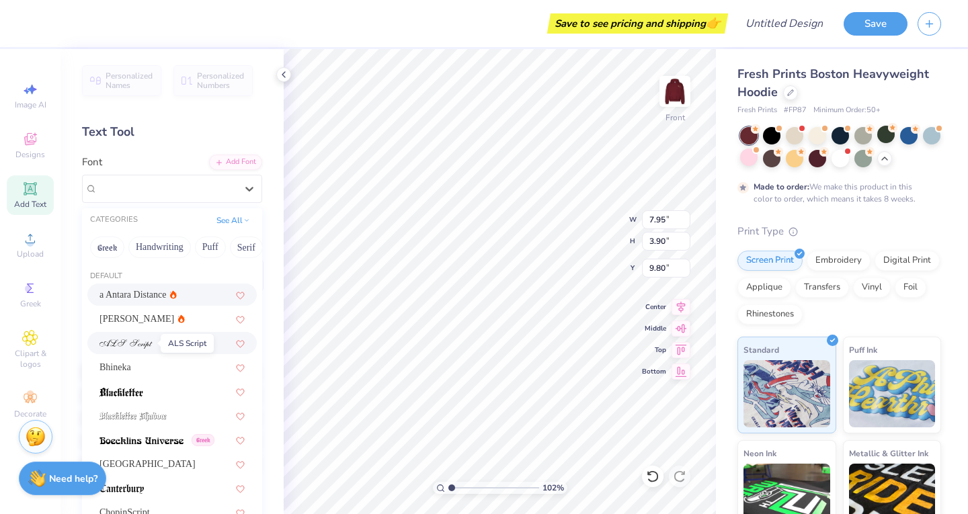
click at [129, 340] on img at bounding box center [126, 344] width 53 height 9
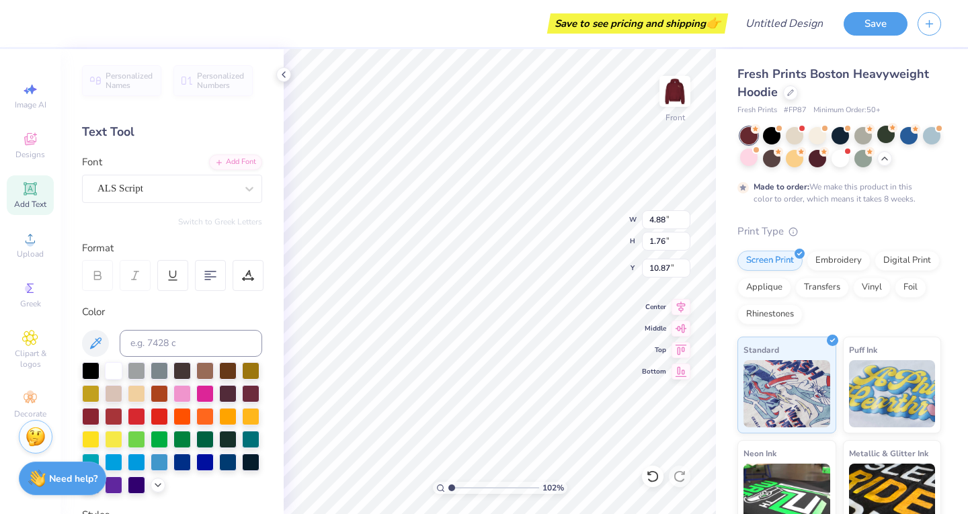
type input "1.02073876265124"
type input "20.87"
click at [688, 106] on div at bounding box center [675, 92] width 62 height 62
click at [678, 97] on img at bounding box center [675, 92] width 54 height 54
type input "1.02073876265124"
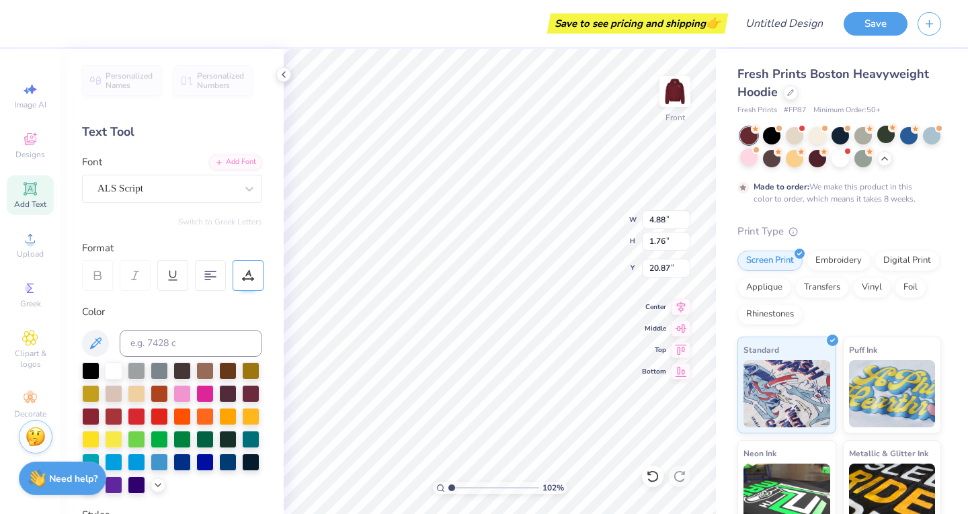
click at [241, 277] on div at bounding box center [248, 275] width 31 height 31
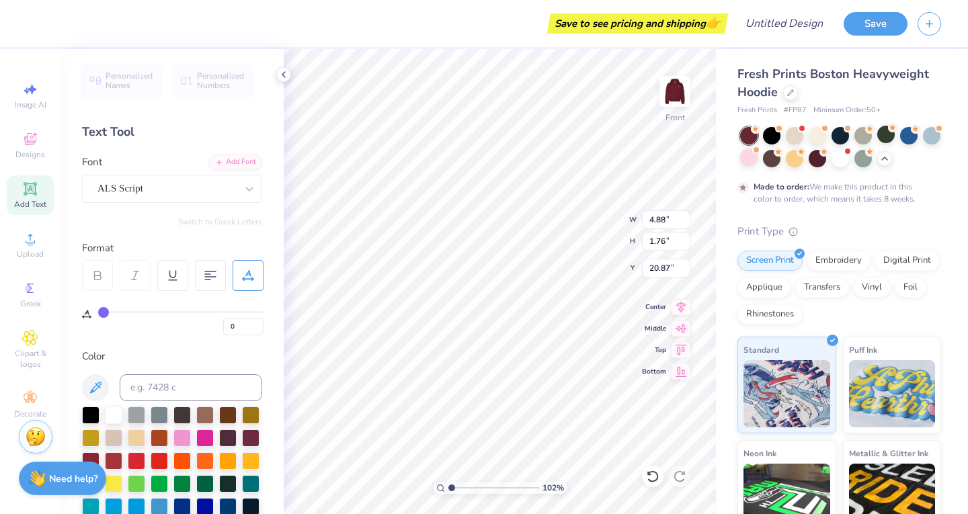
drag, startPoint x: 121, startPoint y: 309, endPoint x: 130, endPoint y: 314, distance: 9.9
click at [130, 314] on div "0" at bounding box center [180, 320] width 165 height 31
click at [95, 307] on div "0" at bounding box center [173, 313] width 182 height 44
type input "1"
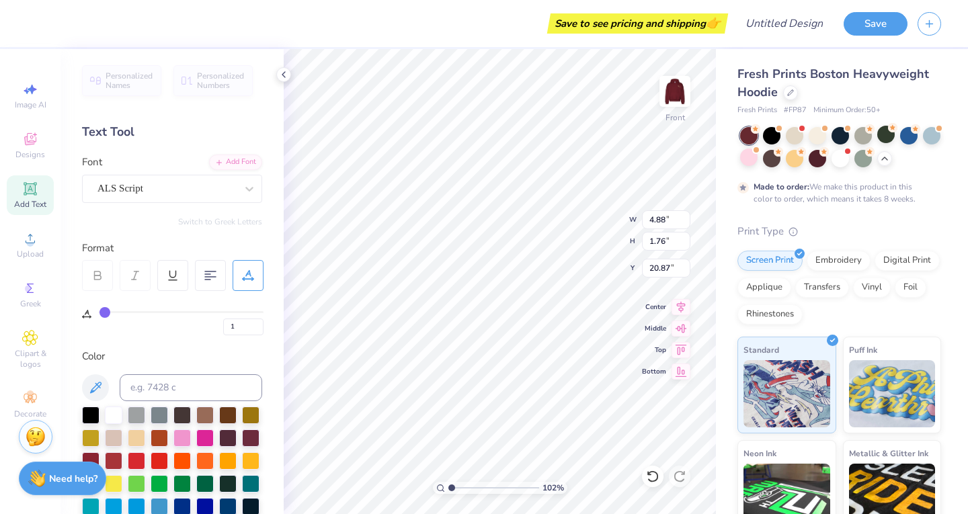
type input "2"
type input "3"
type input "4"
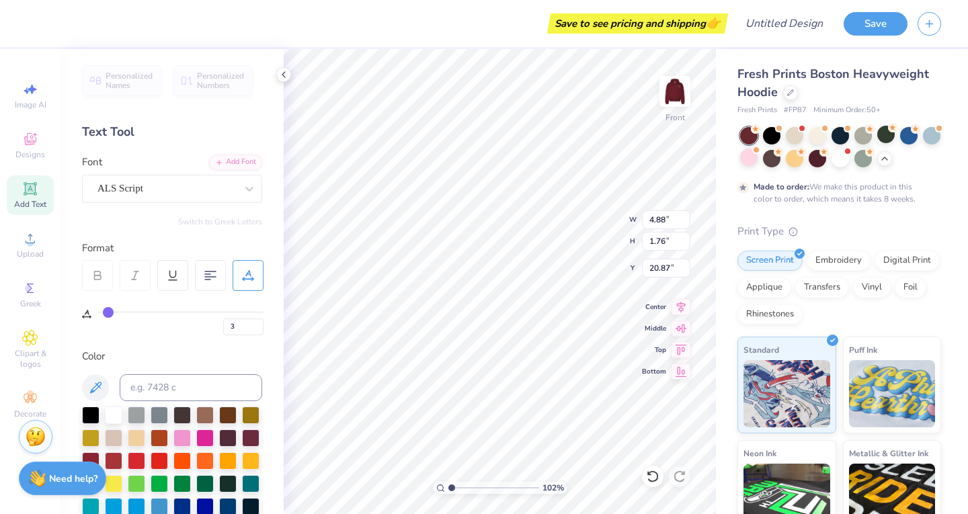
type input "4"
type input "5"
type input "6"
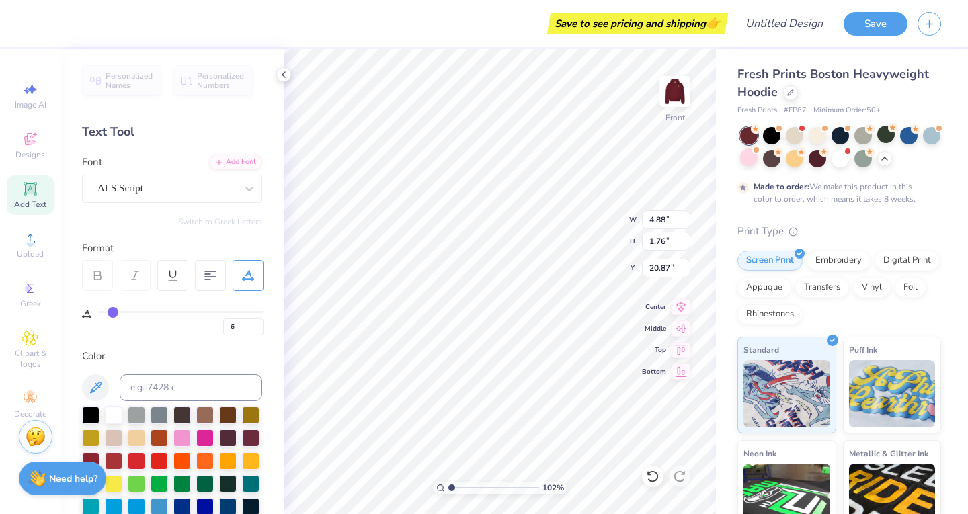
type input "7"
type input "8"
type input "9"
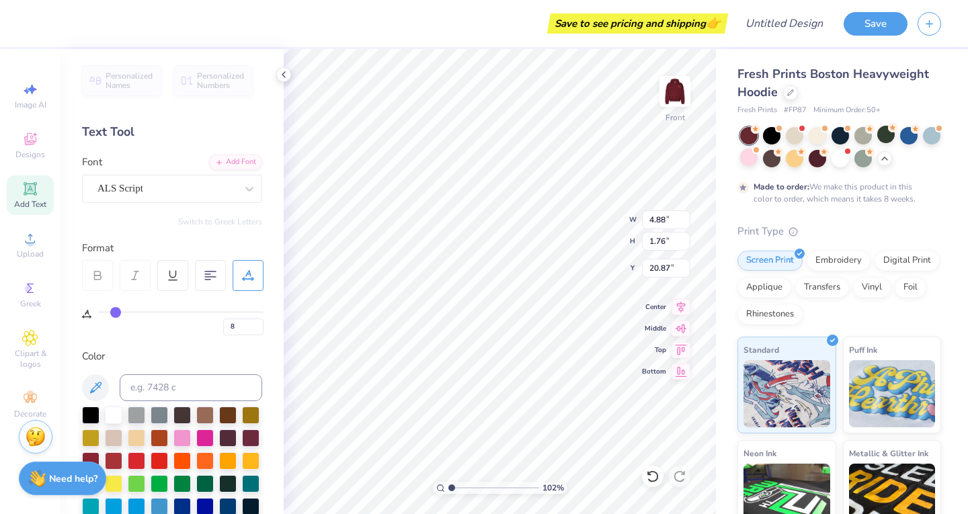
type input "9"
type input "1.02073876265124"
drag, startPoint x: 105, startPoint y: 313, endPoint x: 118, endPoint y: 314, distance: 12.8
type input "9"
click at [118, 313] on input "range" at bounding box center [180, 312] width 165 height 2
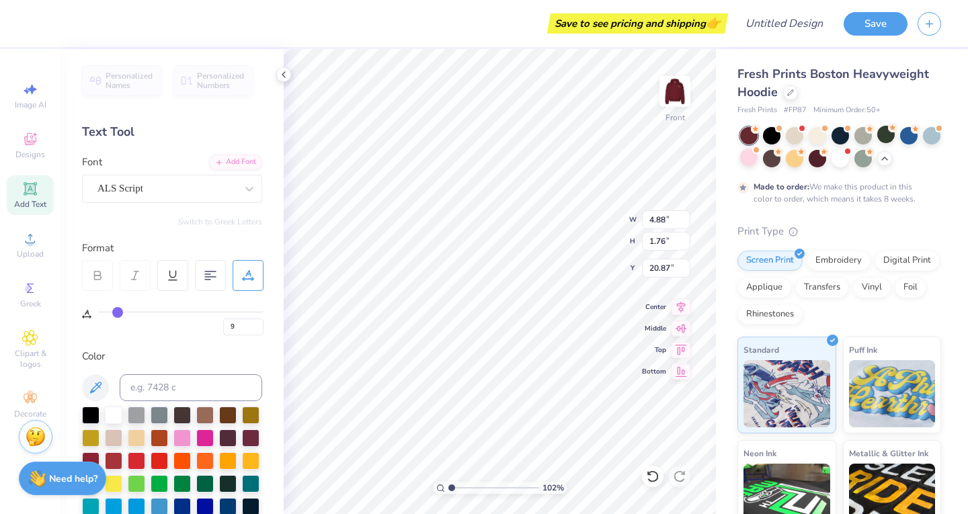
type input "1.02073876265124"
type input "5.86"
type input "8"
type input "9"
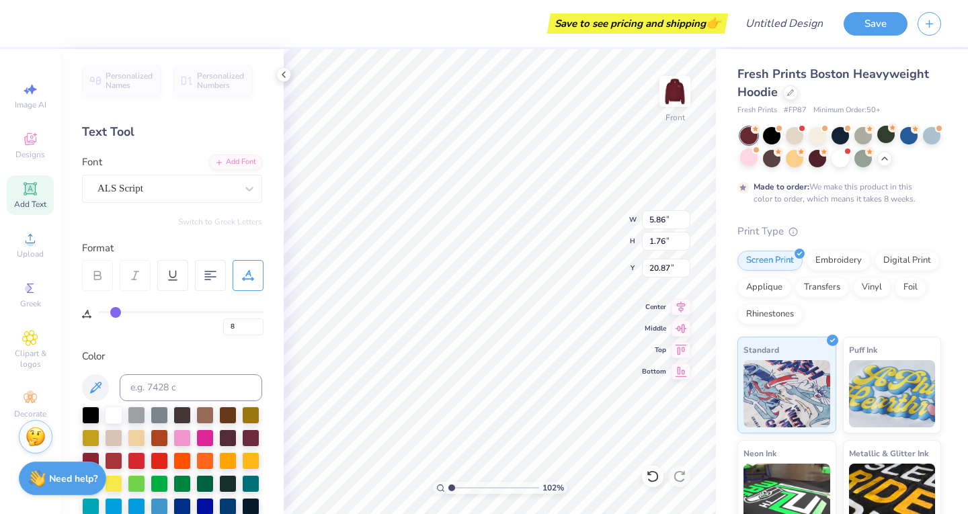
type input "9"
type input "10"
type input "11"
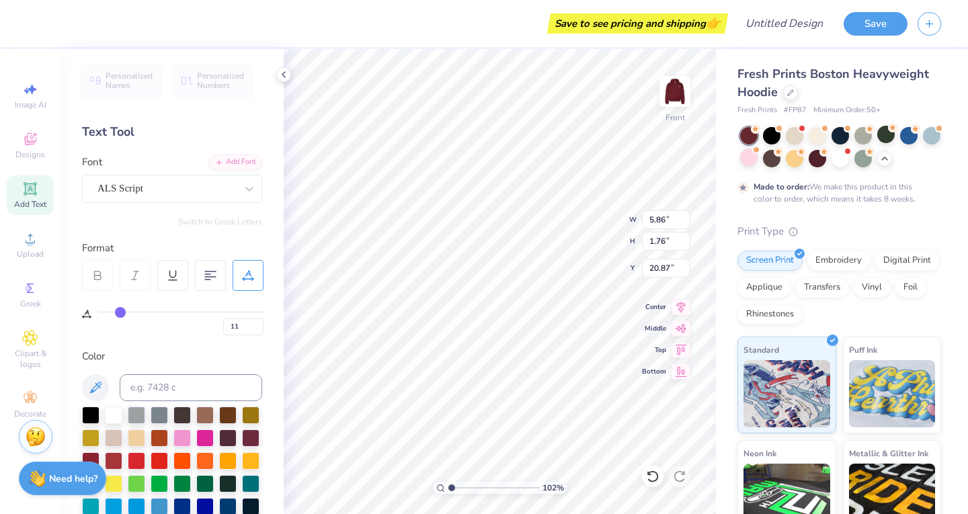
type input "12"
drag, startPoint x: 115, startPoint y: 316, endPoint x: 122, endPoint y: 318, distance: 7.0
type input "12"
click at [122, 313] on input "range" at bounding box center [180, 312] width 165 height 2
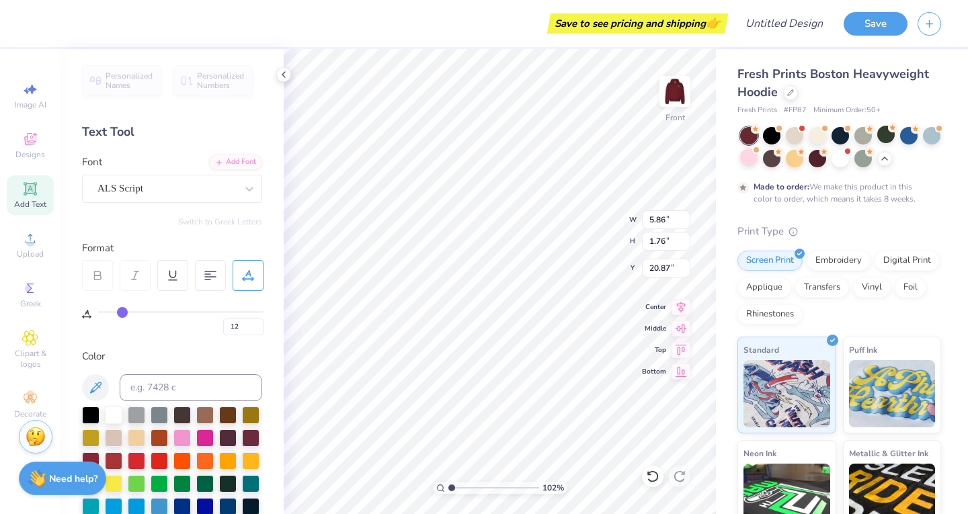
type input "1.02073876265124"
type input "6.18"
type input "1.02073876265124"
type input "9"
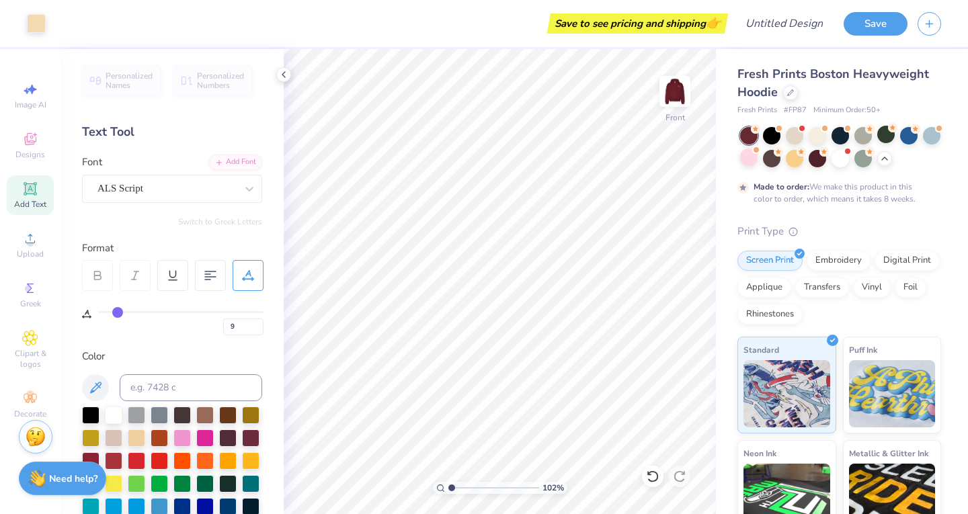
type input "8"
type input "7"
type input "6"
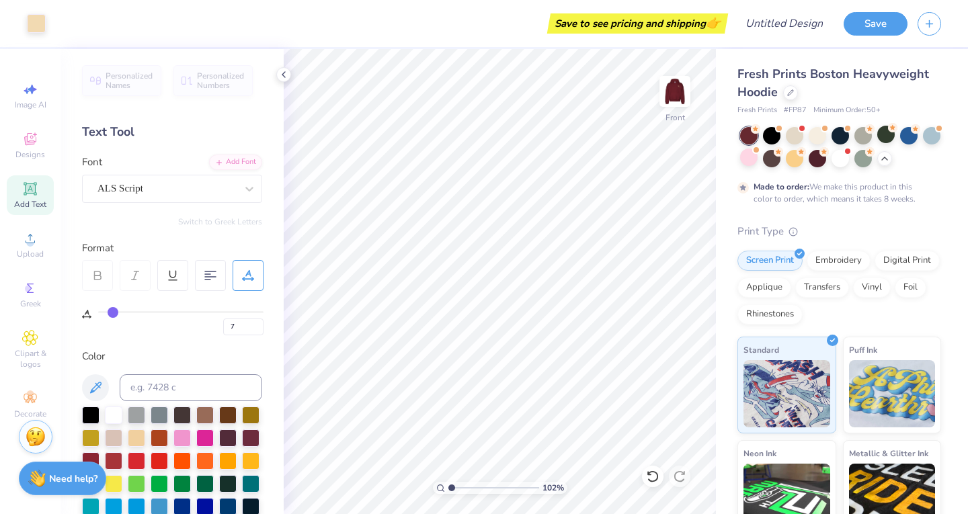
type input "6"
type input "5"
type input "4"
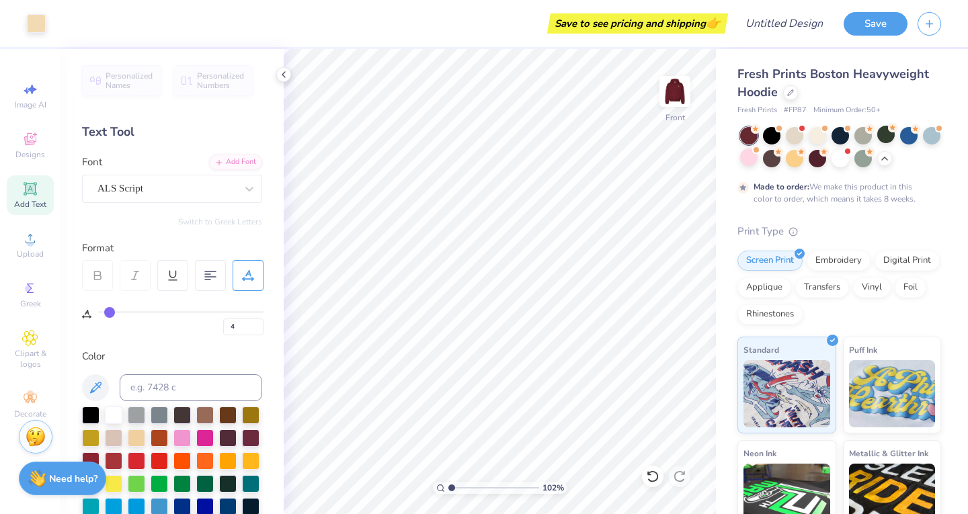
type input "3"
type input "4"
drag, startPoint x: 118, startPoint y: 309, endPoint x: 110, endPoint y: 309, distance: 7.4
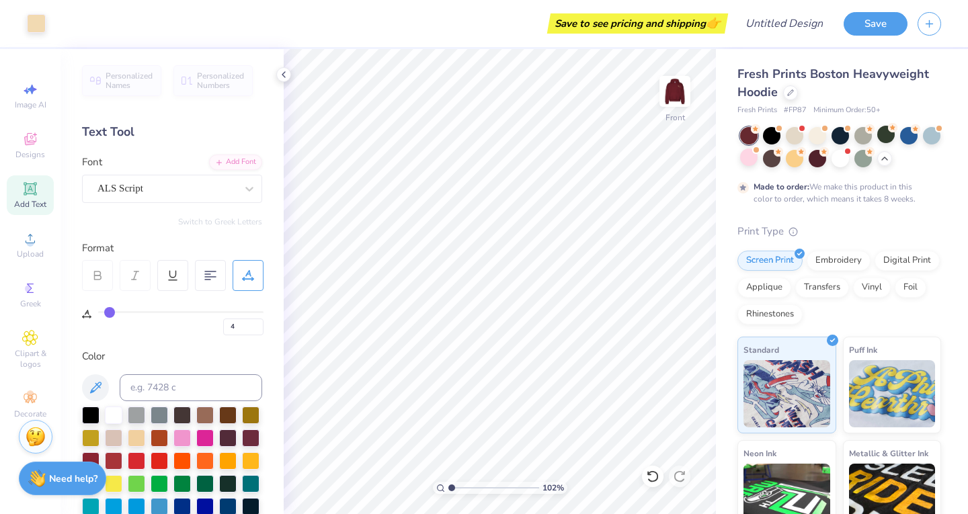
type input "4"
click at [110, 311] on input "range" at bounding box center [180, 312] width 165 height 2
type input "1.02073876265124"
type textarea "S"
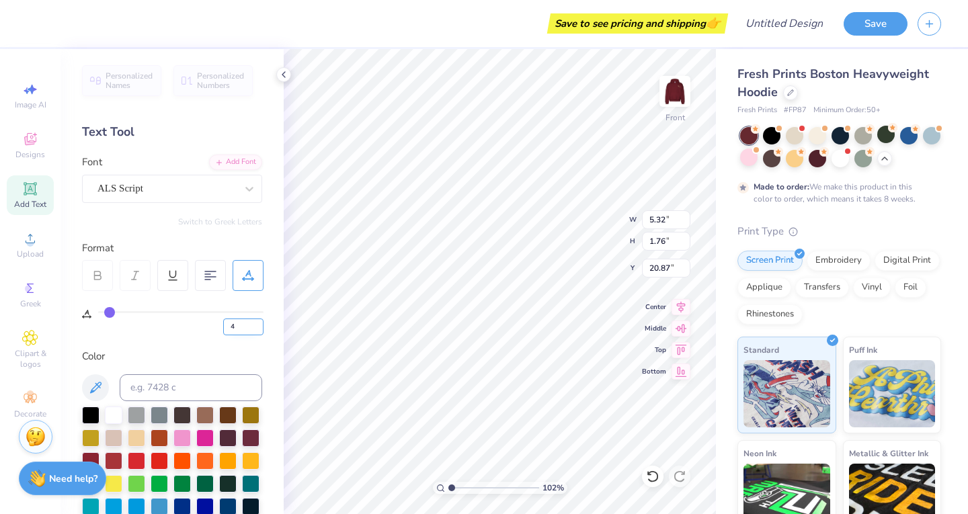
type input "1.02073876265124"
type textarea "Si"
type input "1.02073876265124"
type textarea "Sig"
type input "1.02073876265124"
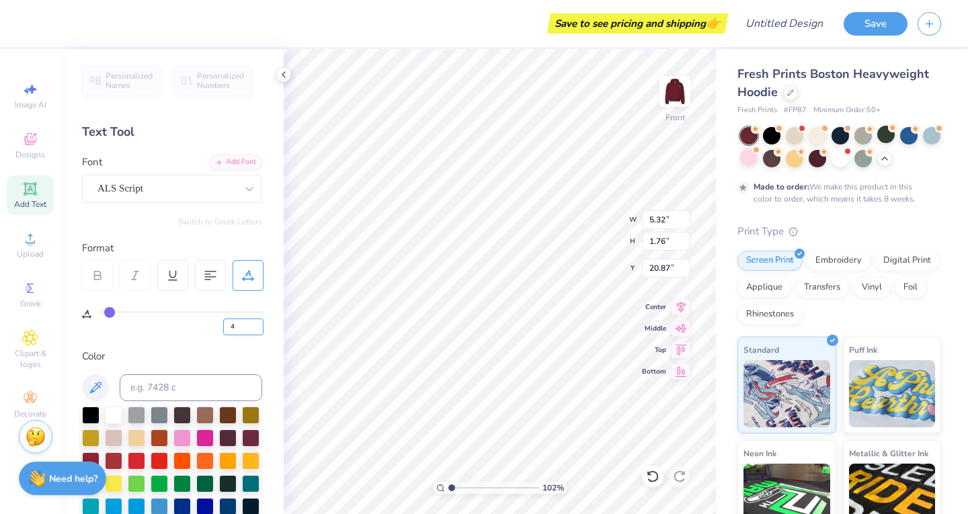
type textarea "Sigm"
type input "1.02073876265124"
type textarea "Sigma"
type input "1.02073876265124"
type input "15.18"
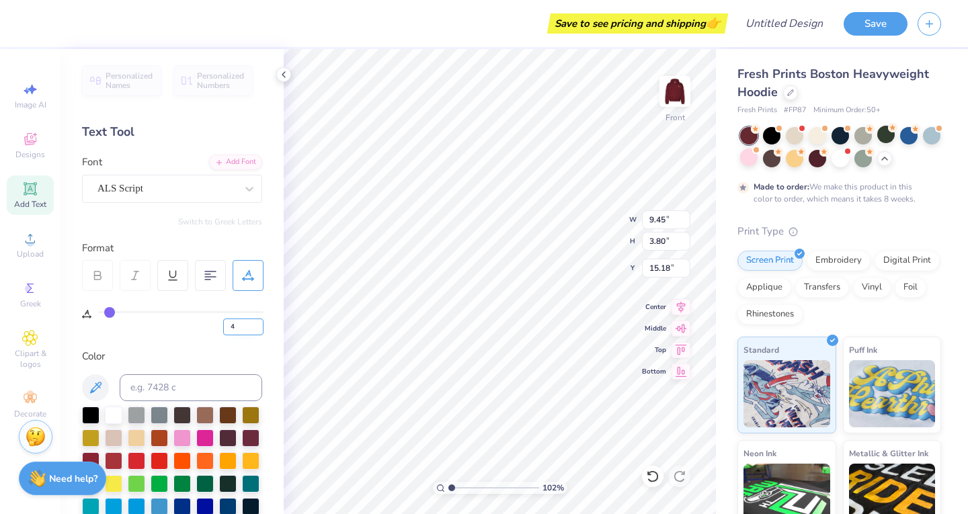
scroll to position [11, 1]
type input "1.02073876265124"
type textarea "igma"
type input "1.02073876265124"
type textarea "Sigma"
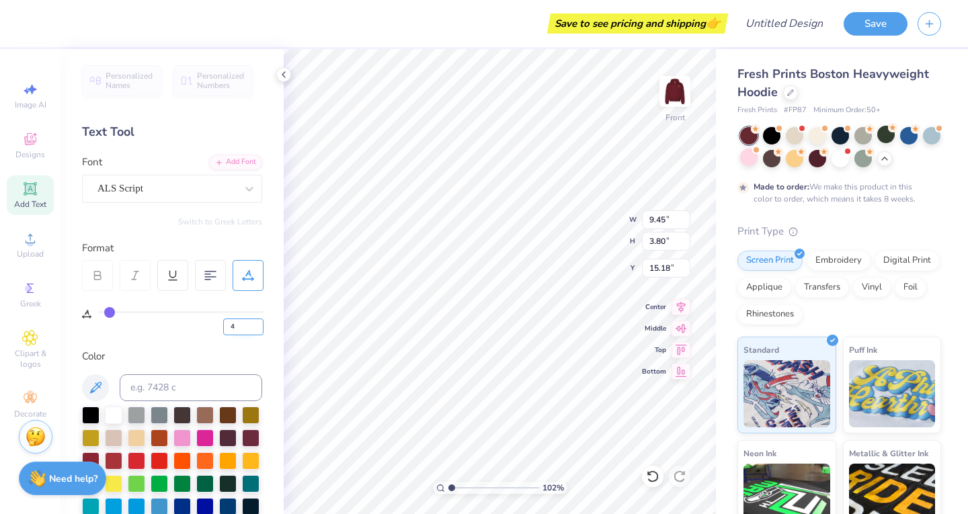
click at [588, 243] on div "102 % Front W 9.45 9.45 " H 3.80 3.80 " Y 15.18 15.18 " Center Middle Top Bottom" at bounding box center [500, 281] width 432 height 465
type input "1.02073876265124"
type input "10.95"
click at [569, 292] on li "Duplicate" at bounding box center [554, 288] width 106 height 26
type input "1.02073876265124"
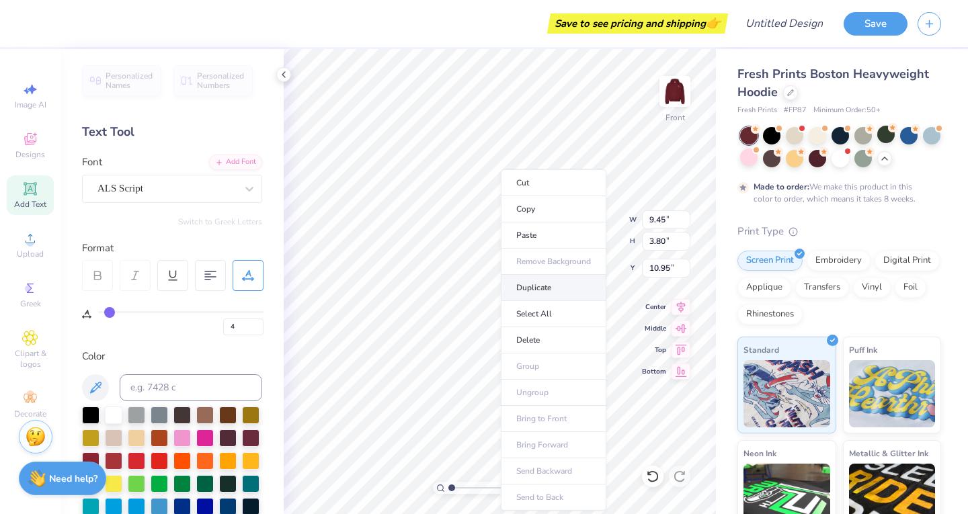
type input "11.95"
type input "1.02073876265124"
type input "11.98"
type input "1.02073876265124"
type textarea "K"
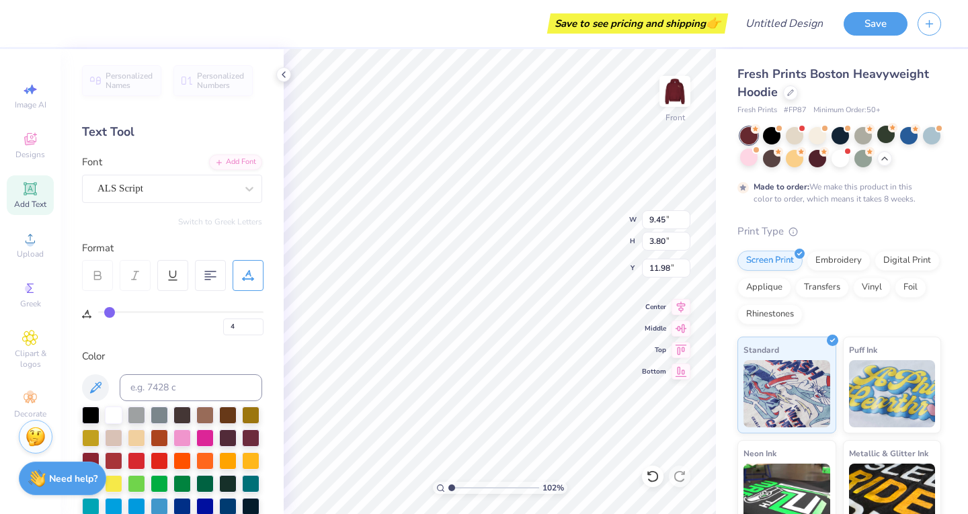
type input "1.02073876265124"
type textarea "Ka"
type input "1.02073876265124"
type textarea "Kap"
type input "1.02073876265124"
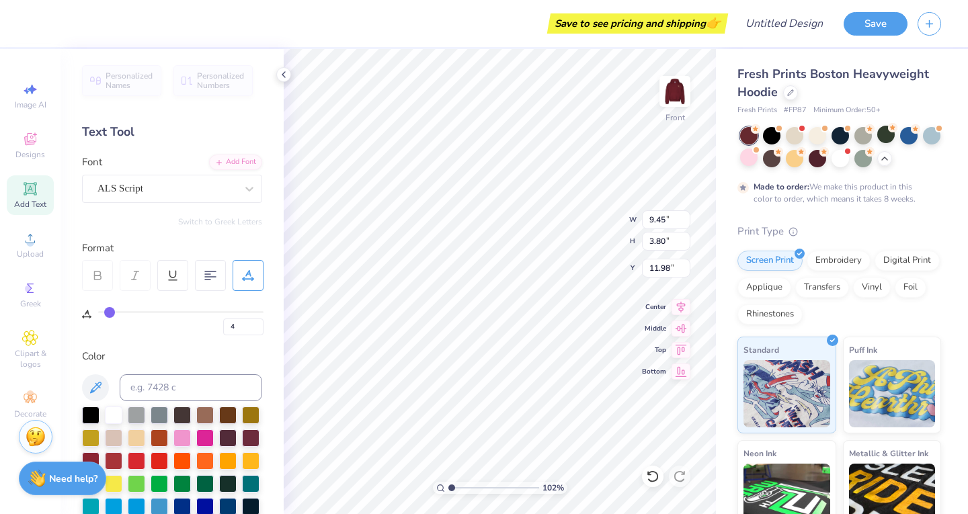
type textarea "[PERSON_NAME]"
type input "1.02073876265124"
type textarea "Kappa"
type input "1.02073876265124"
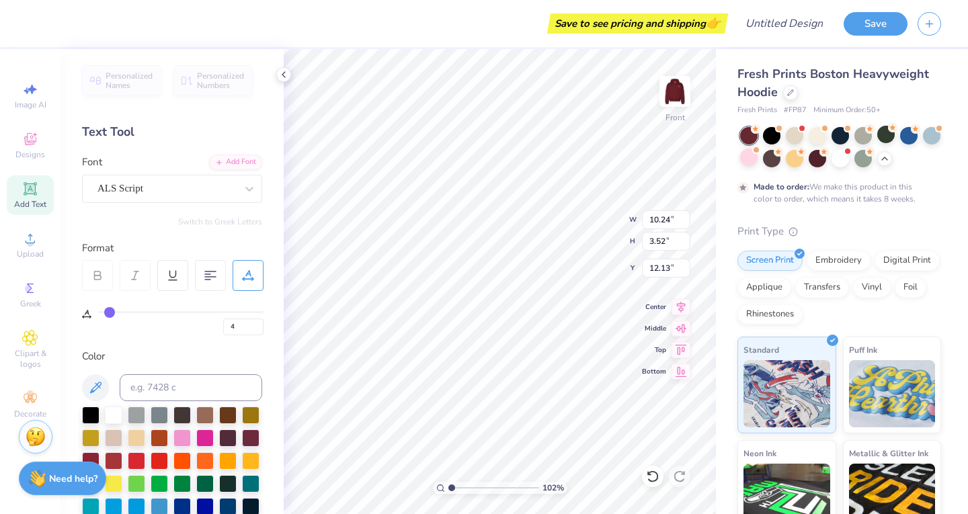
type input "13.60"
type input "1.02073876265124"
type input "9.53"
type input "1.04429977835657"
type input "12.26"
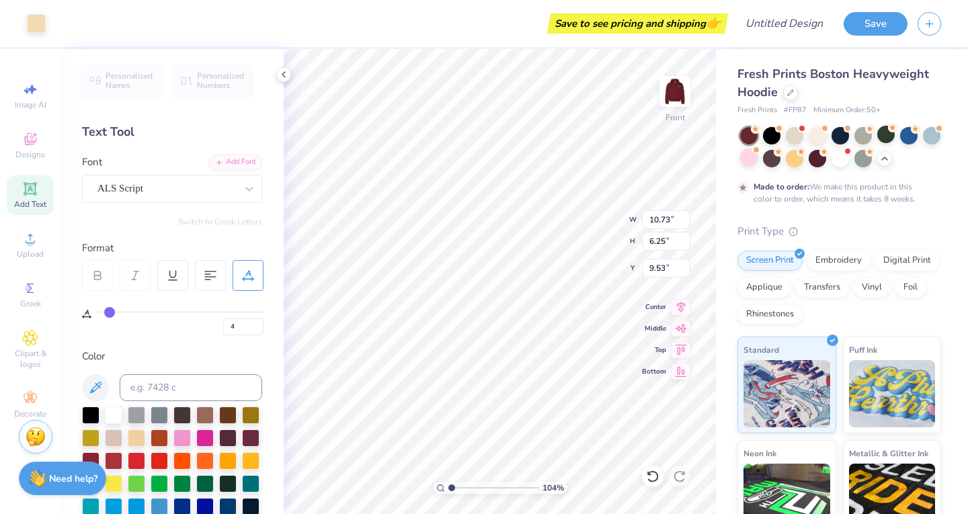
type input "1.04429977835657"
type input "9.59"
type input "1.04429977835657"
type input "9.45"
type input "3.80"
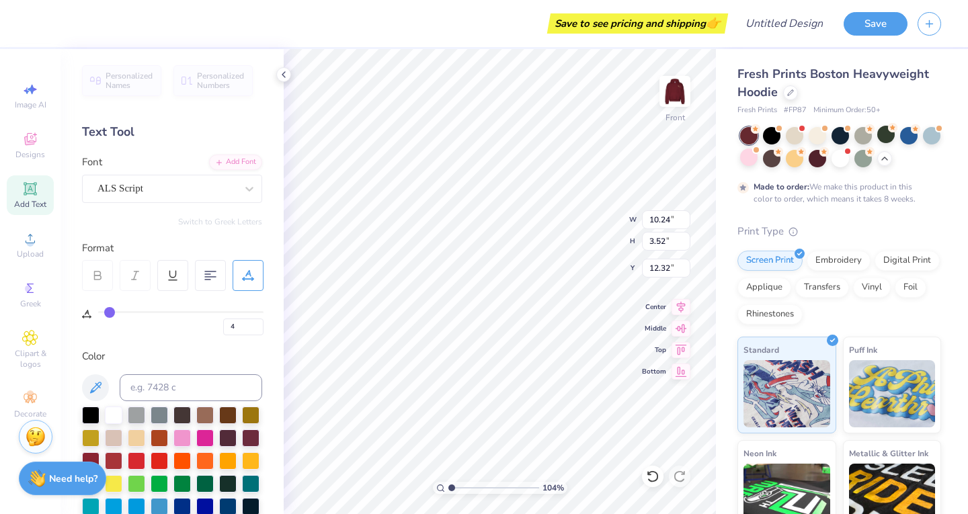
type input "9.59"
type input "1.04429977835657"
type input "6.30"
type input "2.53"
type input "10.85"
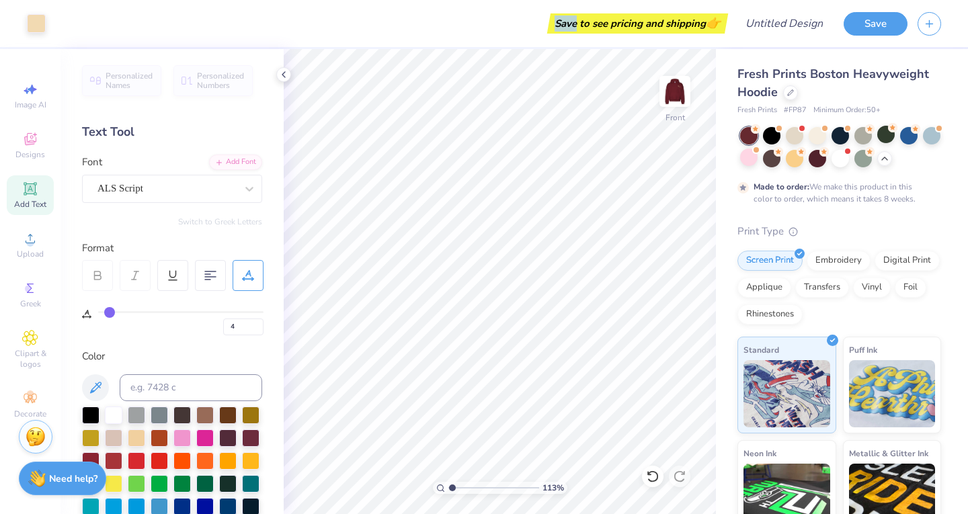
drag, startPoint x: 573, startPoint y: 29, endPoint x: 552, endPoint y: -44, distance: 76.4
click at [552, 0] on html "Art colors Save to see pricing and shipping 👉 Design Title Save Image AI Design…" at bounding box center [484, 257] width 968 height 514
click at [27, 201] on span "Add Text" at bounding box center [30, 204] width 32 height 11
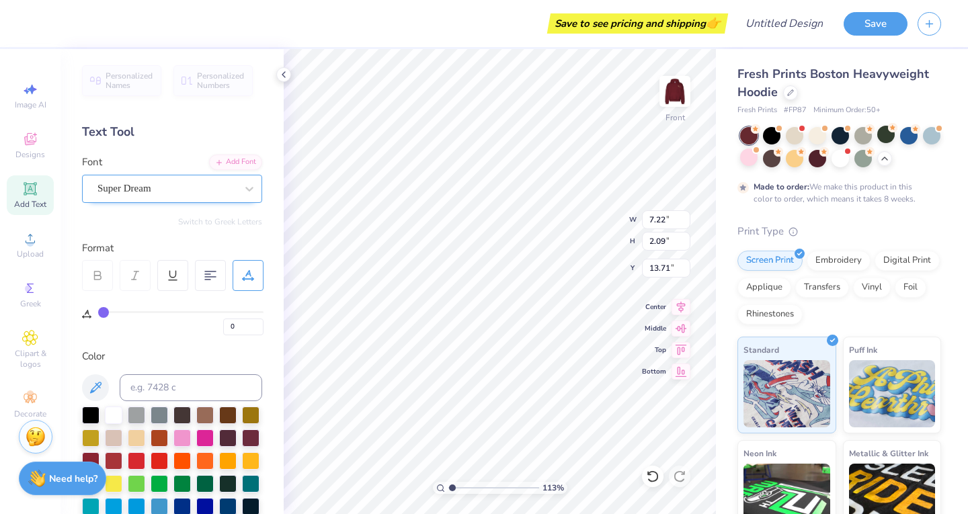
click at [194, 192] on div "Super Dream" at bounding box center [166, 188] width 141 height 21
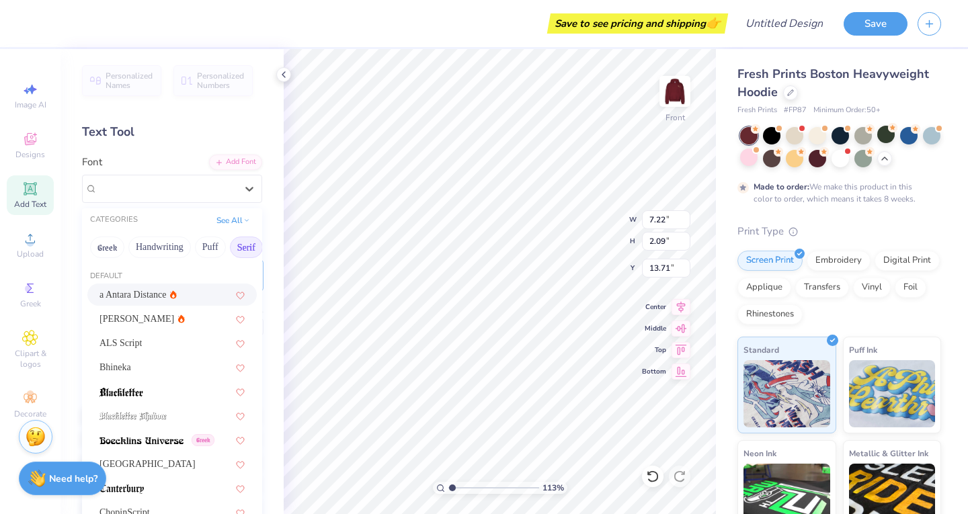
click at [235, 245] on button "Serif" at bounding box center [246, 248] width 33 height 22
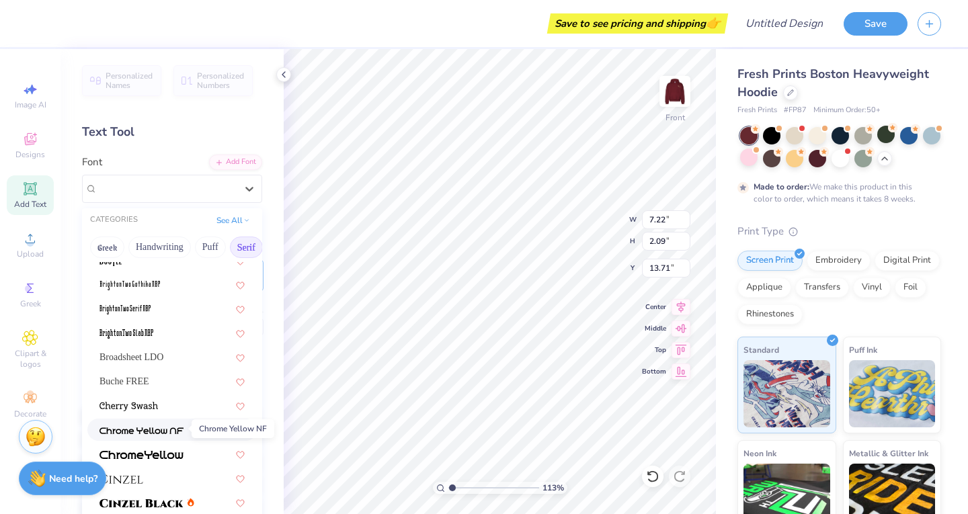
scroll to position [58, 0]
click at [157, 379] on div "Buche FREE" at bounding box center [172, 382] width 145 height 14
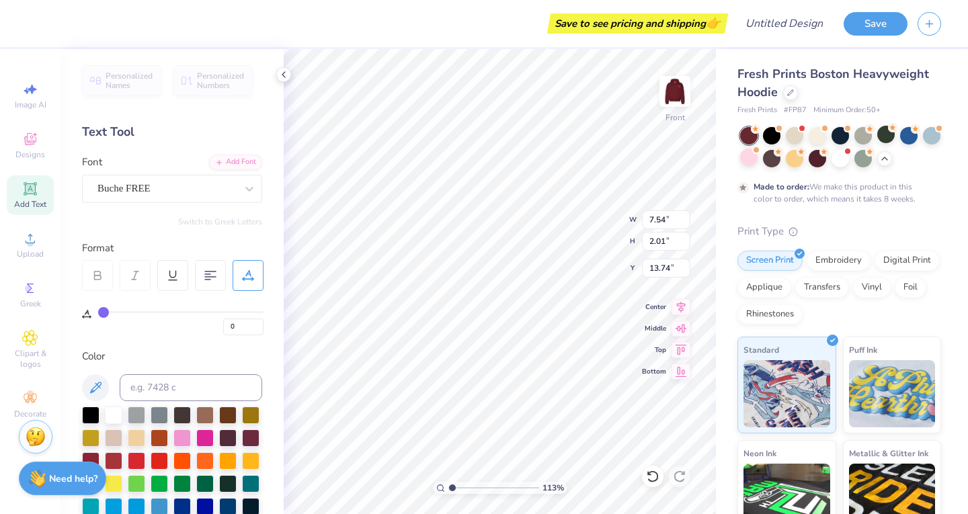
scroll to position [11, 5]
click at [145, 432] on div at bounding box center [136, 436] width 17 height 17
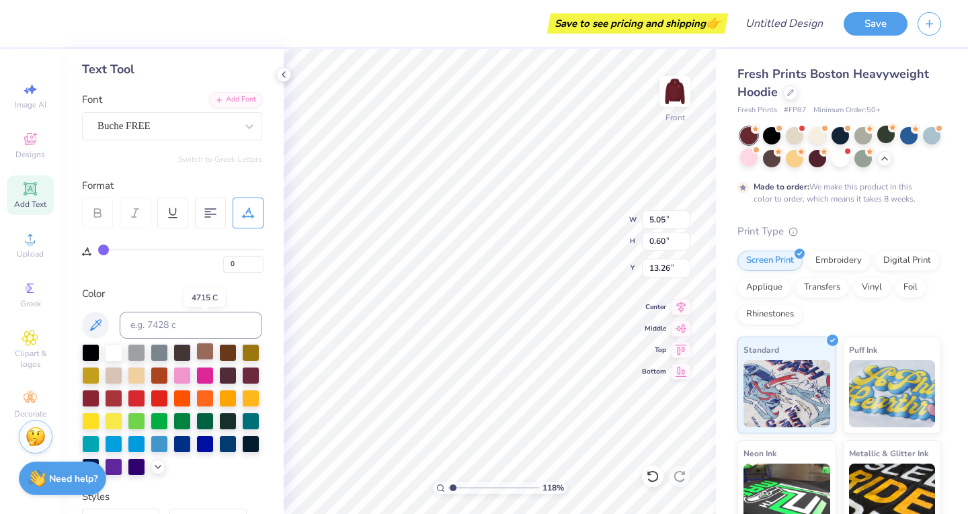
scroll to position [96, 0]
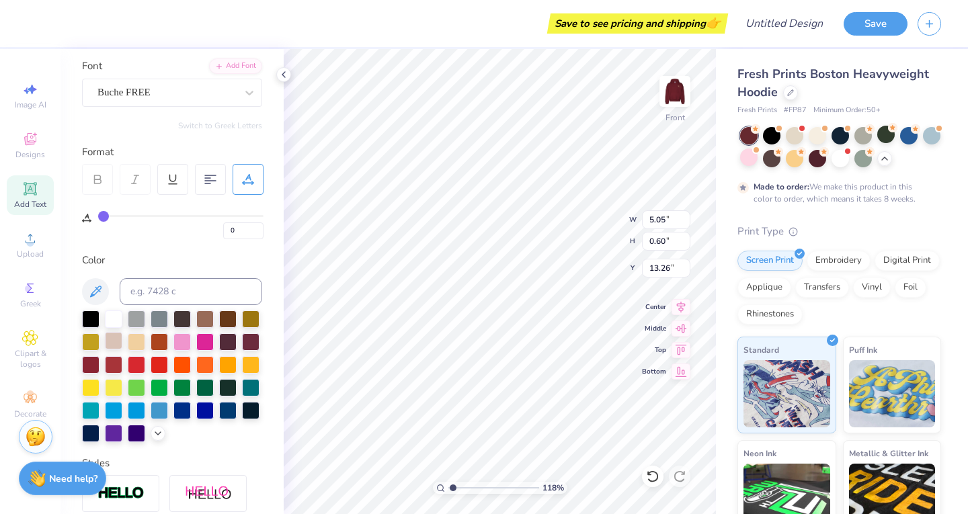
click at [122, 337] on div at bounding box center [113, 340] width 17 height 17
click at [145, 340] on div at bounding box center [136, 340] width 17 height 17
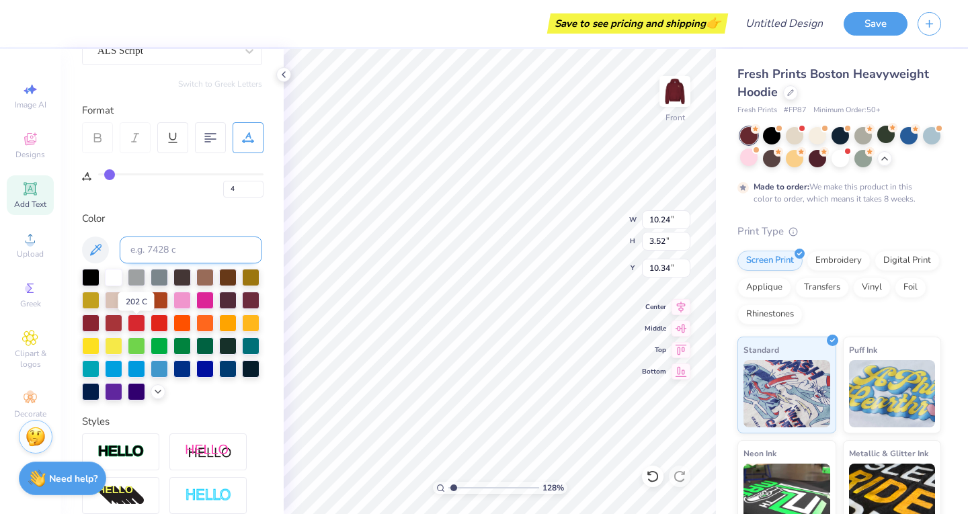
scroll to position [129, 0]
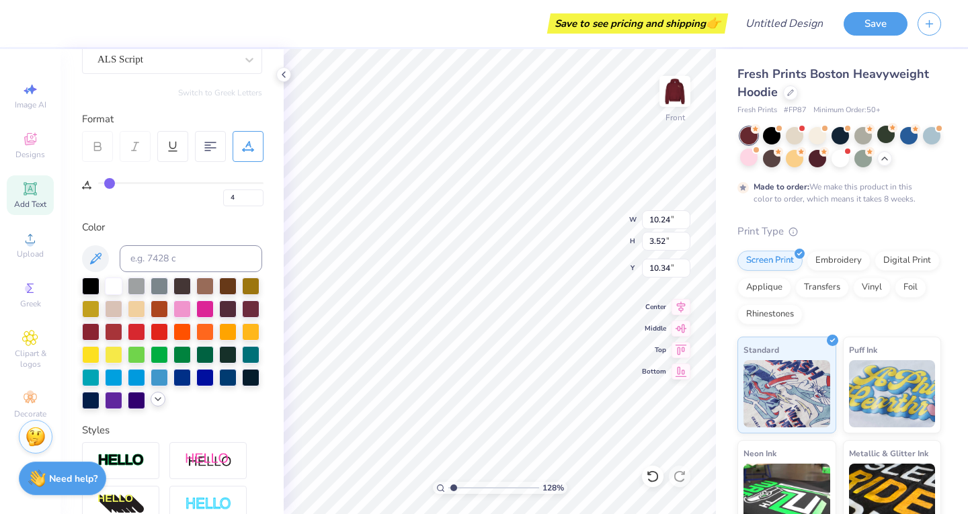
click at [153, 405] on icon at bounding box center [158, 399] width 11 height 11
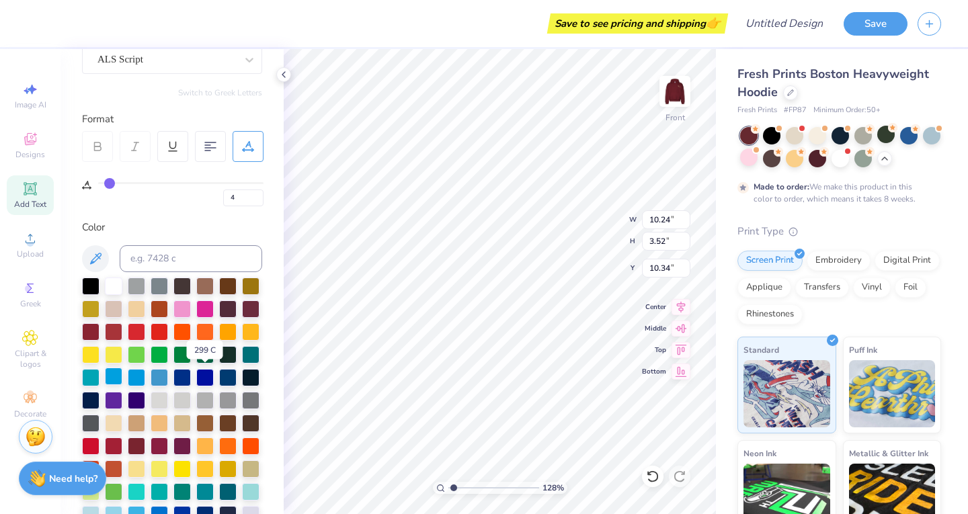
scroll to position [152, 0]
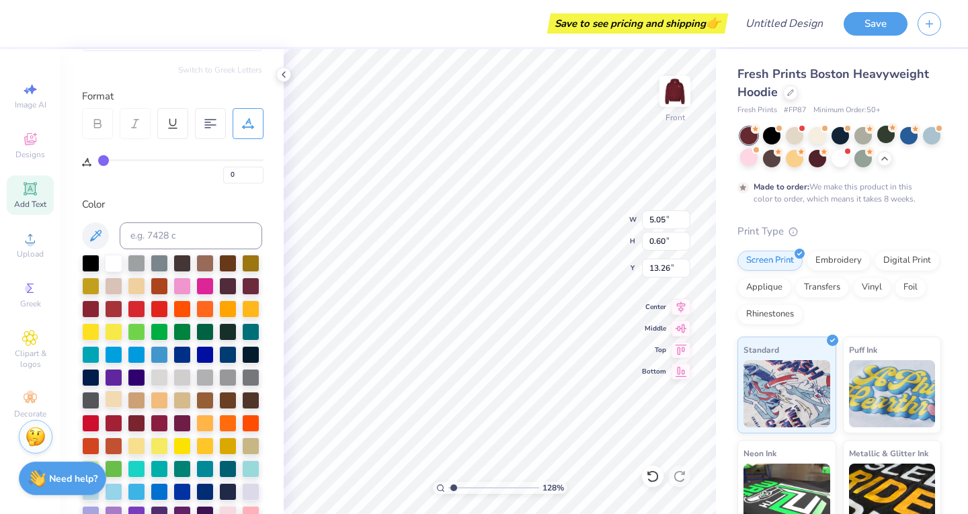
click at [105, 408] on div at bounding box center [113, 399] width 17 height 17
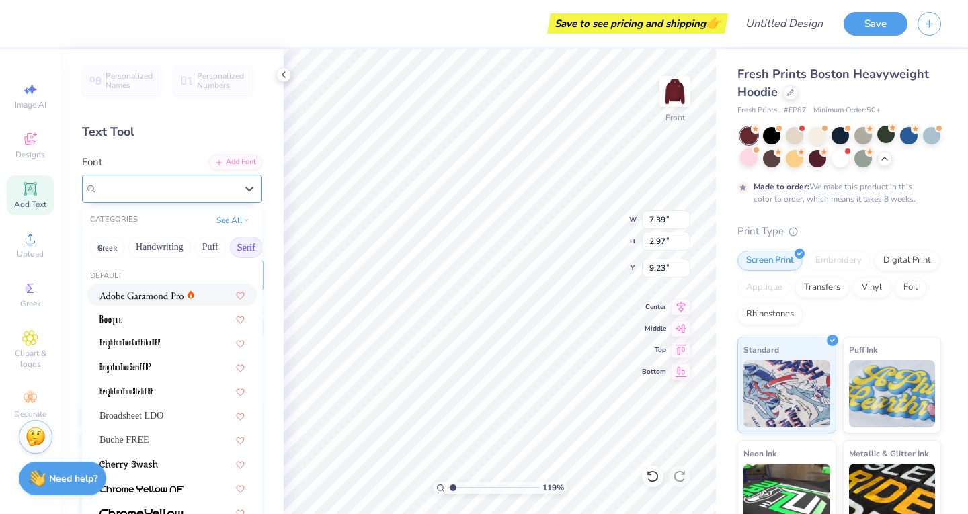
click at [165, 186] on div "ALS Script" at bounding box center [166, 188] width 141 height 21
click at [143, 293] on img at bounding box center [142, 295] width 84 height 9
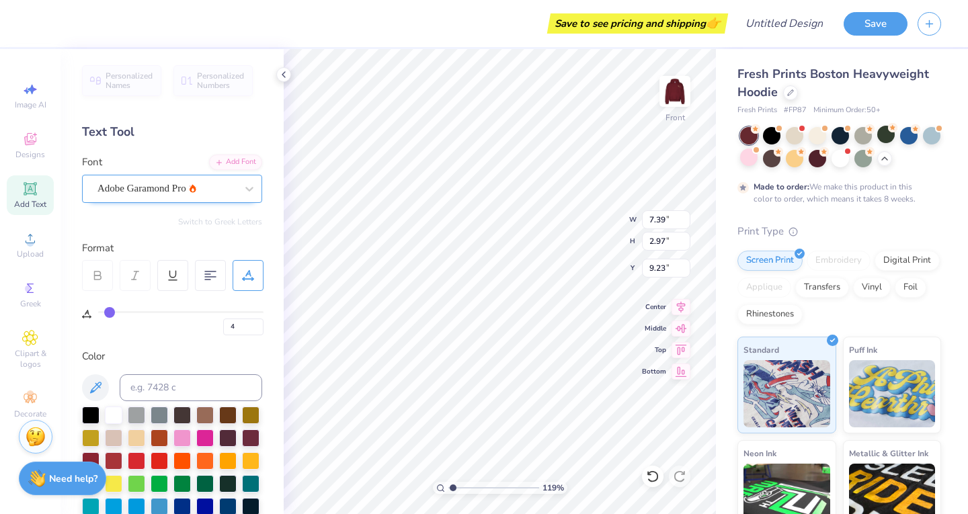
click at [149, 180] on div at bounding box center [166, 189] width 138 height 18
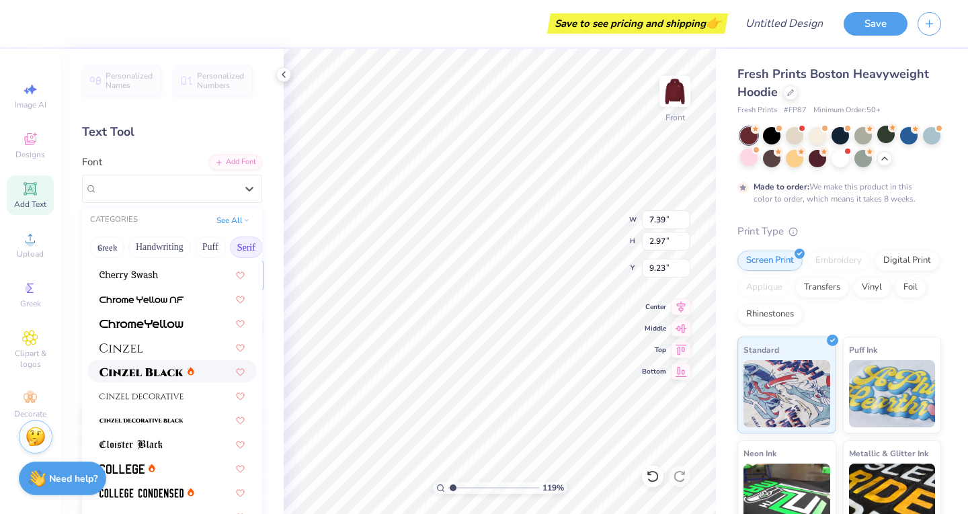
scroll to position [75, 0]
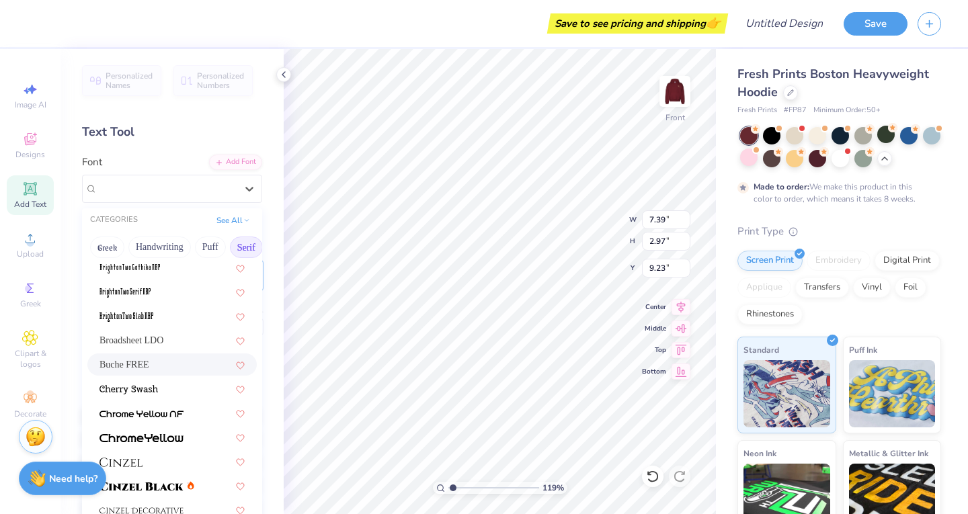
click at [158, 358] on div "Buche FREE" at bounding box center [172, 365] width 145 height 14
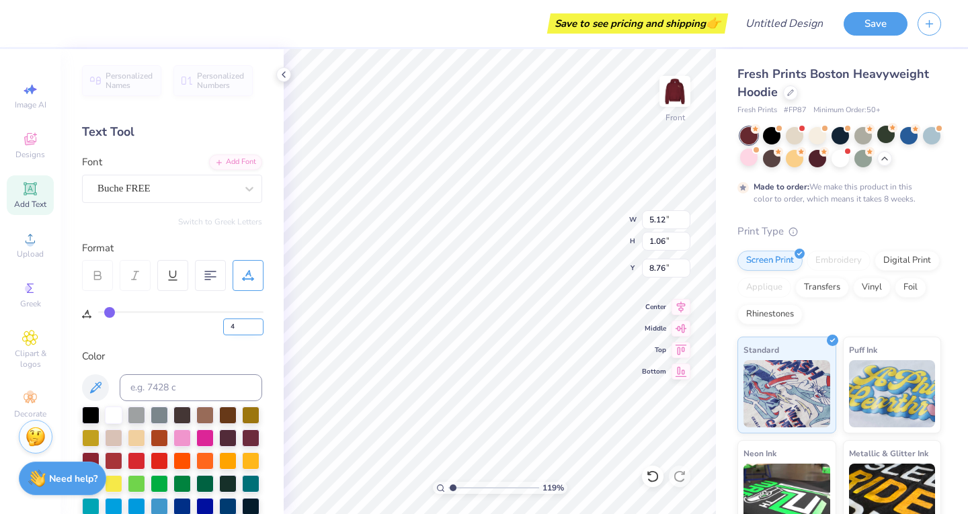
scroll to position [11, 2]
click at [680, 84] on img at bounding box center [675, 92] width 54 height 54
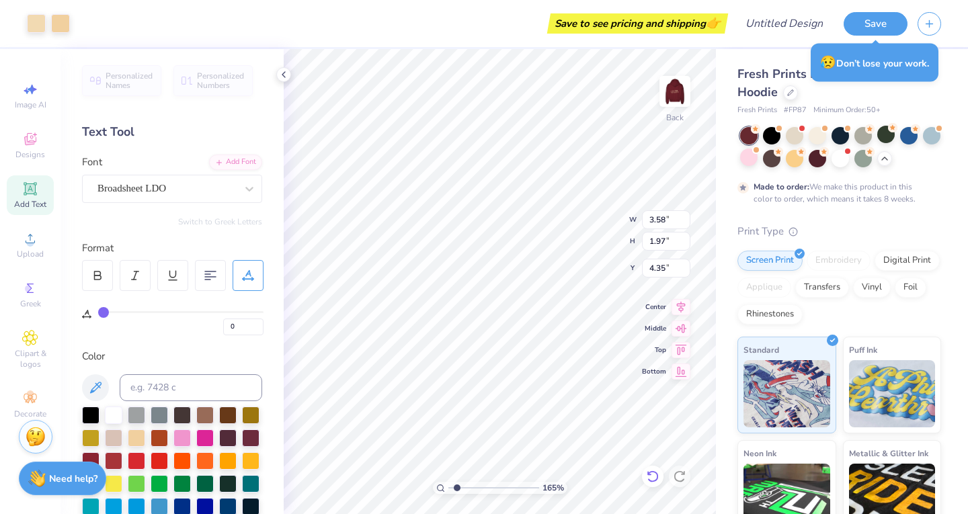
click at [652, 478] on icon at bounding box center [652, 476] width 13 height 13
click at [653, 475] on icon at bounding box center [652, 476] width 13 height 13
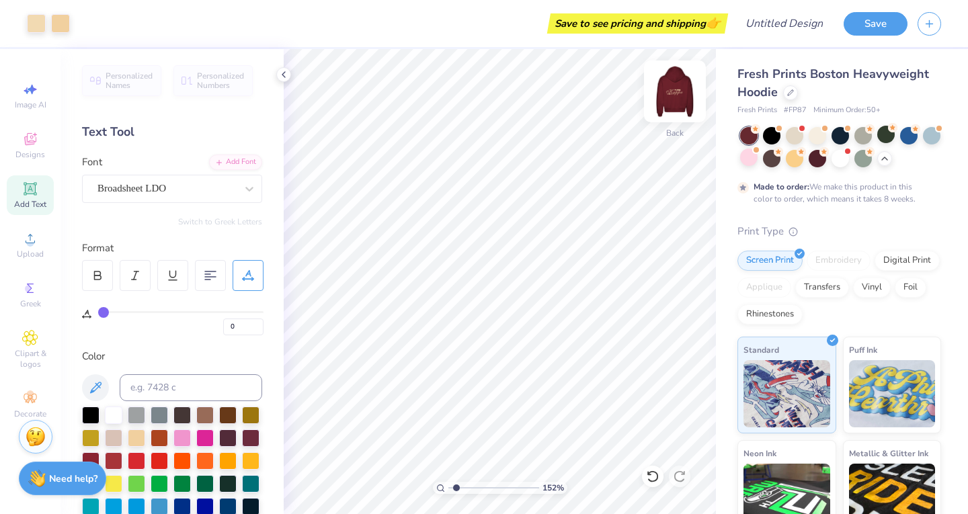
click at [677, 90] on img at bounding box center [675, 92] width 54 height 54
click at [281, 75] on icon at bounding box center [283, 74] width 11 height 11
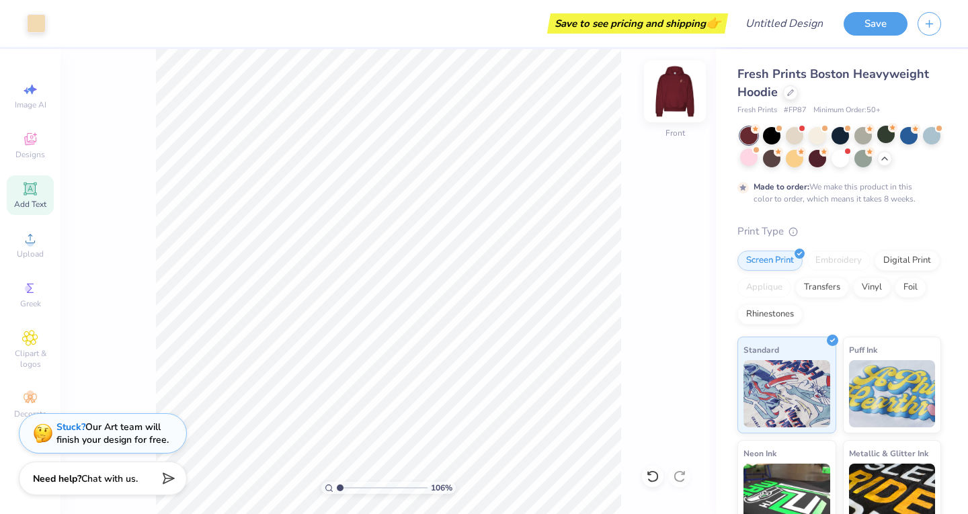
click at [686, 81] on img at bounding box center [675, 92] width 54 height 54
click at [673, 95] on img at bounding box center [675, 92] width 54 height 54
click at [676, 96] on img at bounding box center [675, 92] width 54 height 54
click at [676, 96] on img at bounding box center [675, 91] width 27 height 27
click at [670, 99] on img at bounding box center [675, 92] width 54 height 54
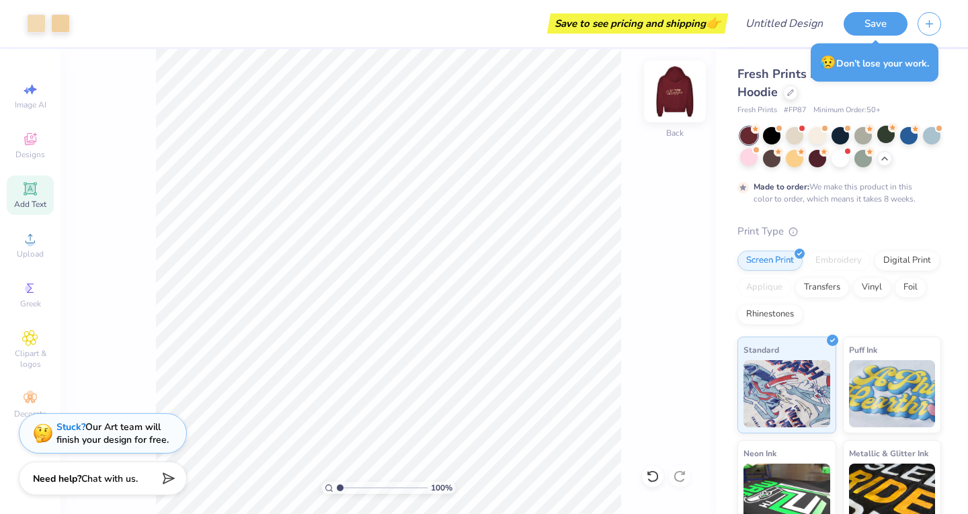
click at [670, 91] on img at bounding box center [675, 92] width 54 height 54
drag, startPoint x: 670, startPoint y: 100, endPoint x: 666, endPoint y: 87, distance: 13.4
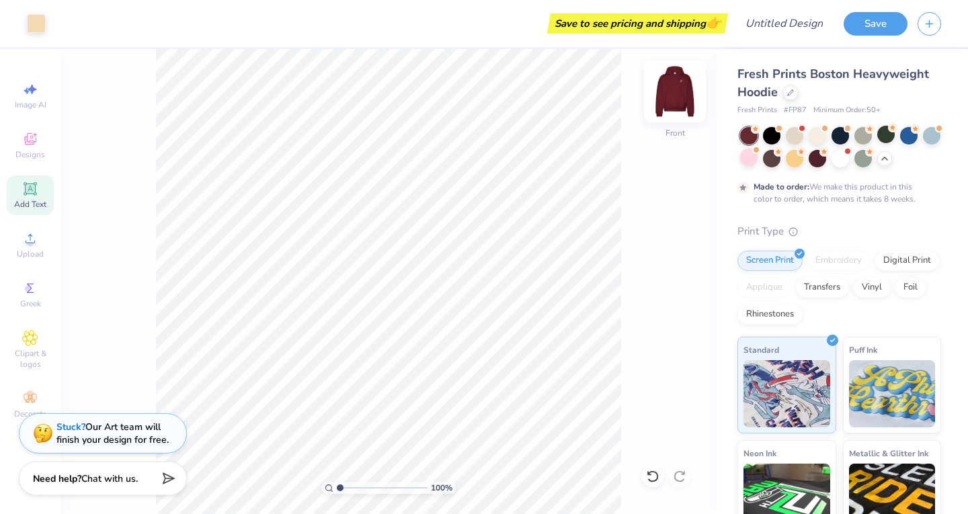
click at [666, 87] on img at bounding box center [675, 92] width 54 height 54
click at [666, 87] on img at bounding box center [675, 91] width 27 height 27
click at [667, 106] on img at bounding box center [675, 92] width 54 height 54
